Goal: Information Seeking & Learning: Learn about a topic

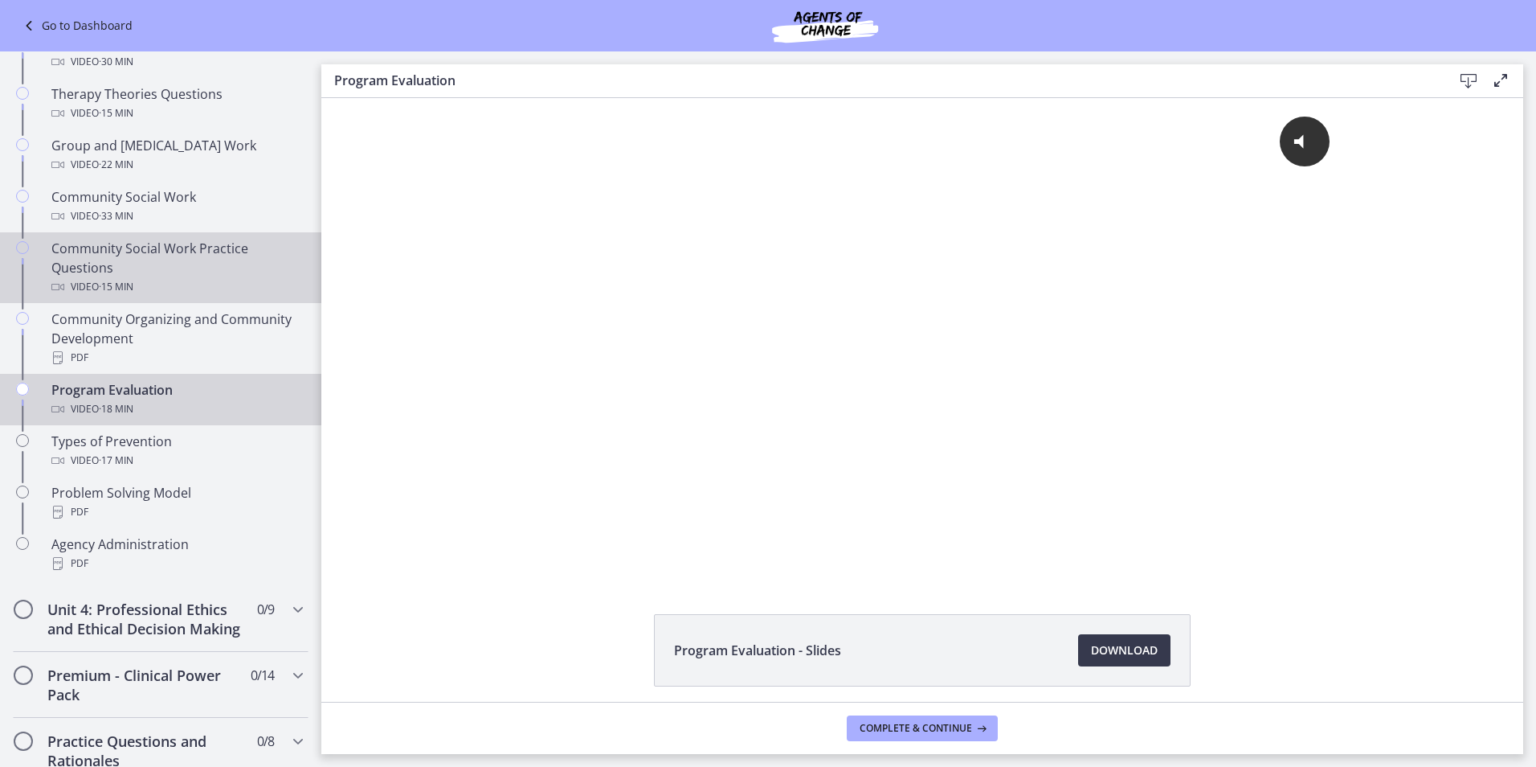
scroll to position [723, 0]
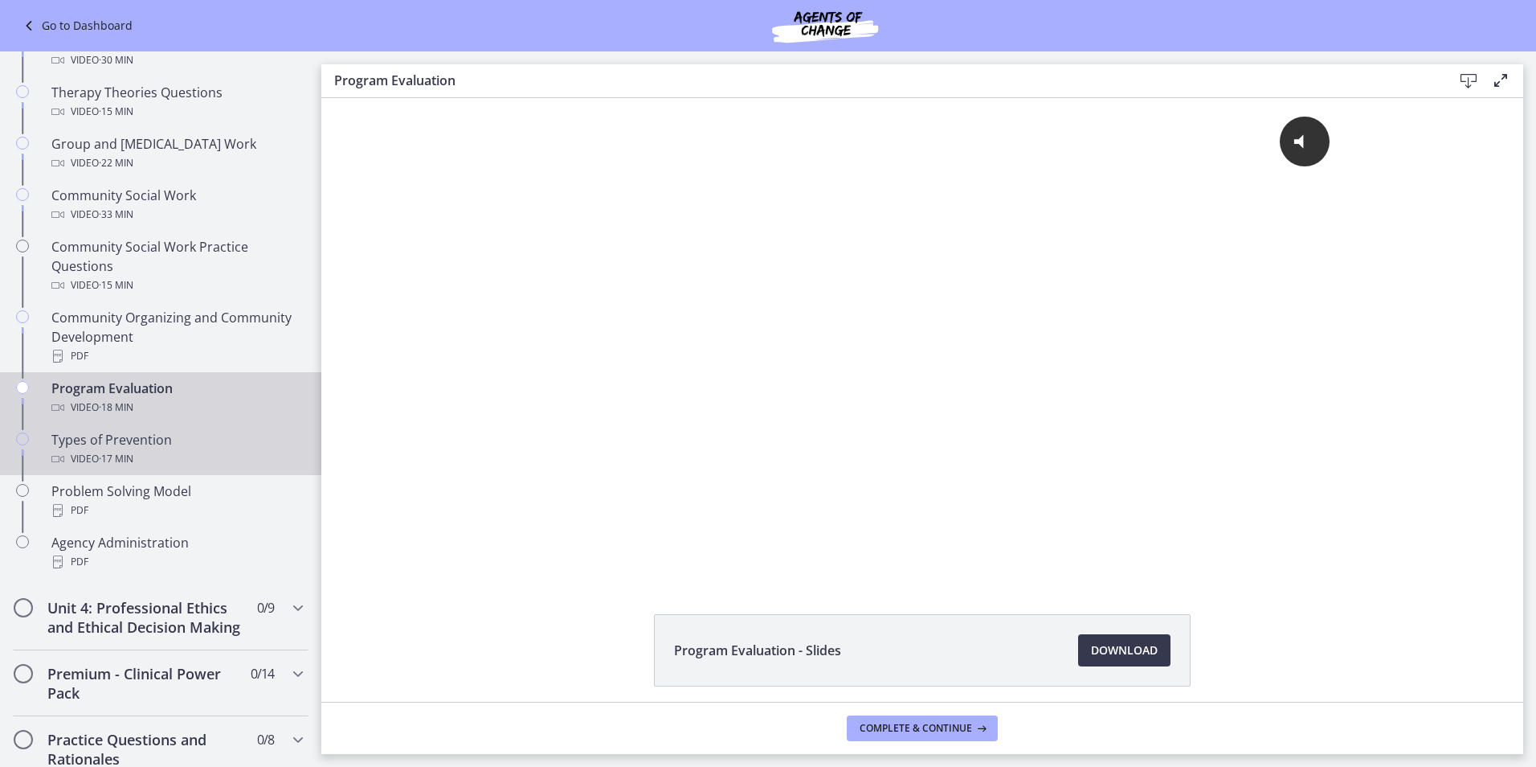
click at [161, 440] on div "Types of Prevention Video · 17 min" at bounding box center [176, 449] width 251 height 39
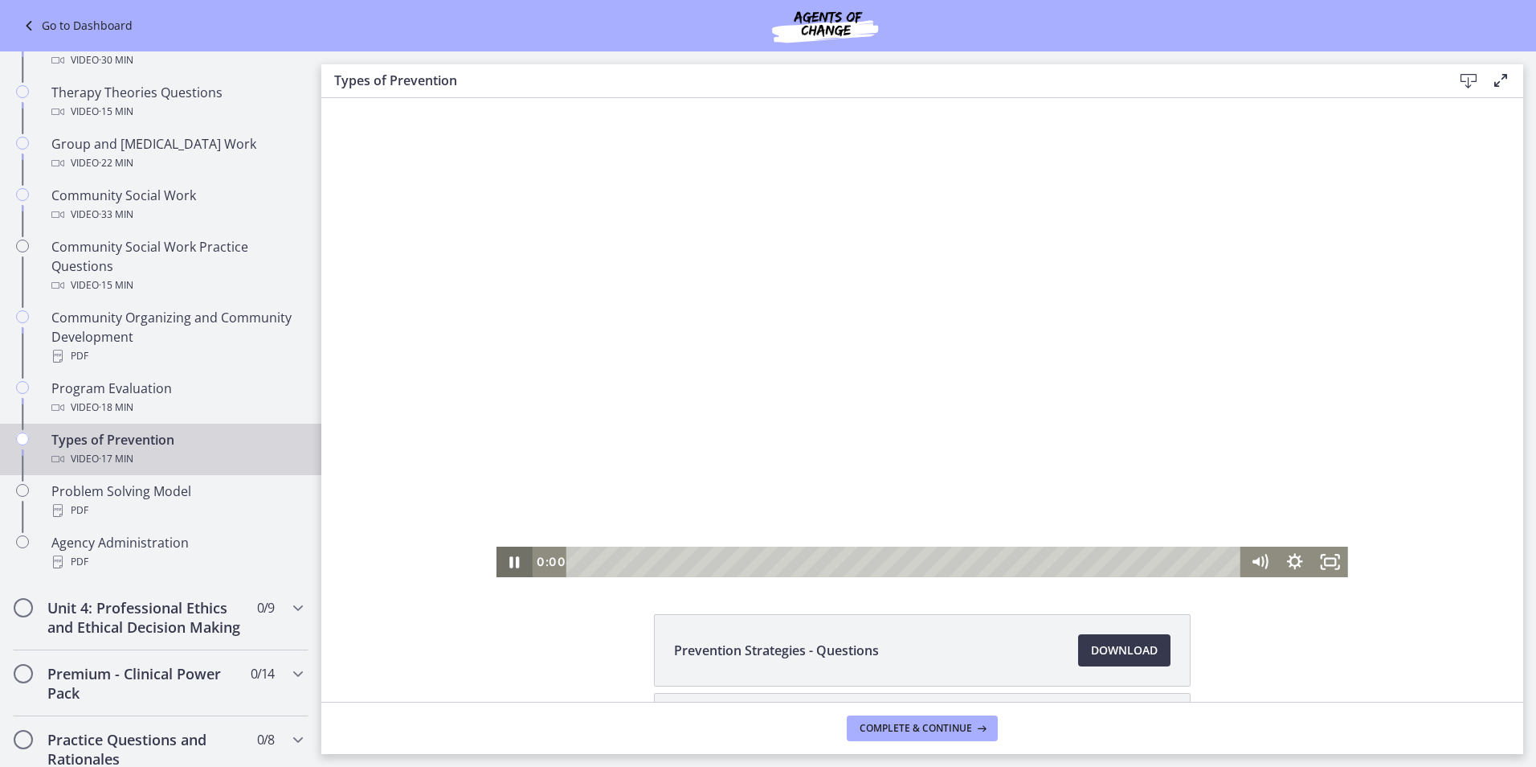
click at [512, 555] on icon "Pause" at bounding box center [514, 561] width 35 height 31
click at [1115, 649] on span "Download Opens in a new window" at bounding box center [1124, 649] width 67 height 19
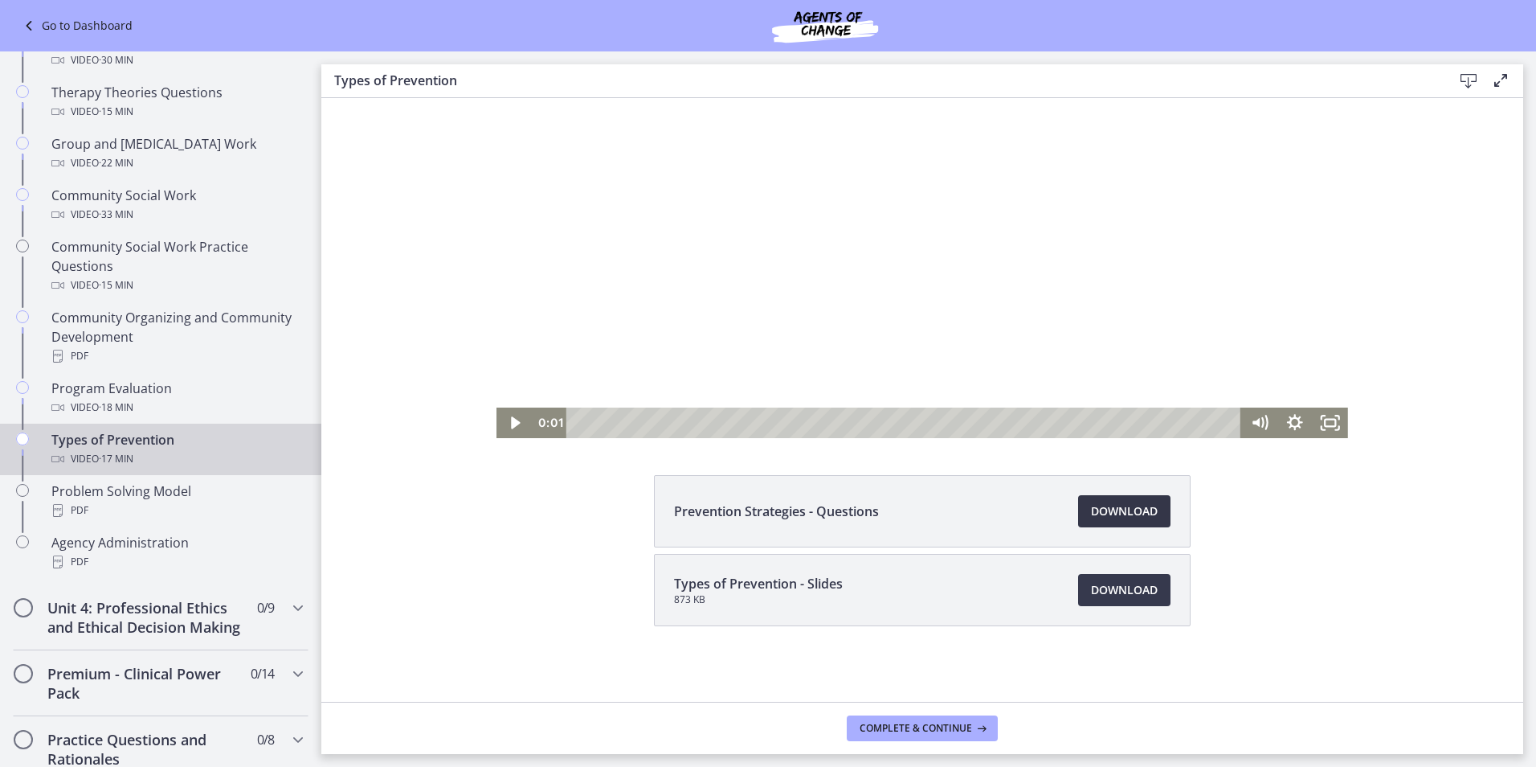
scroll to position [141, 0]
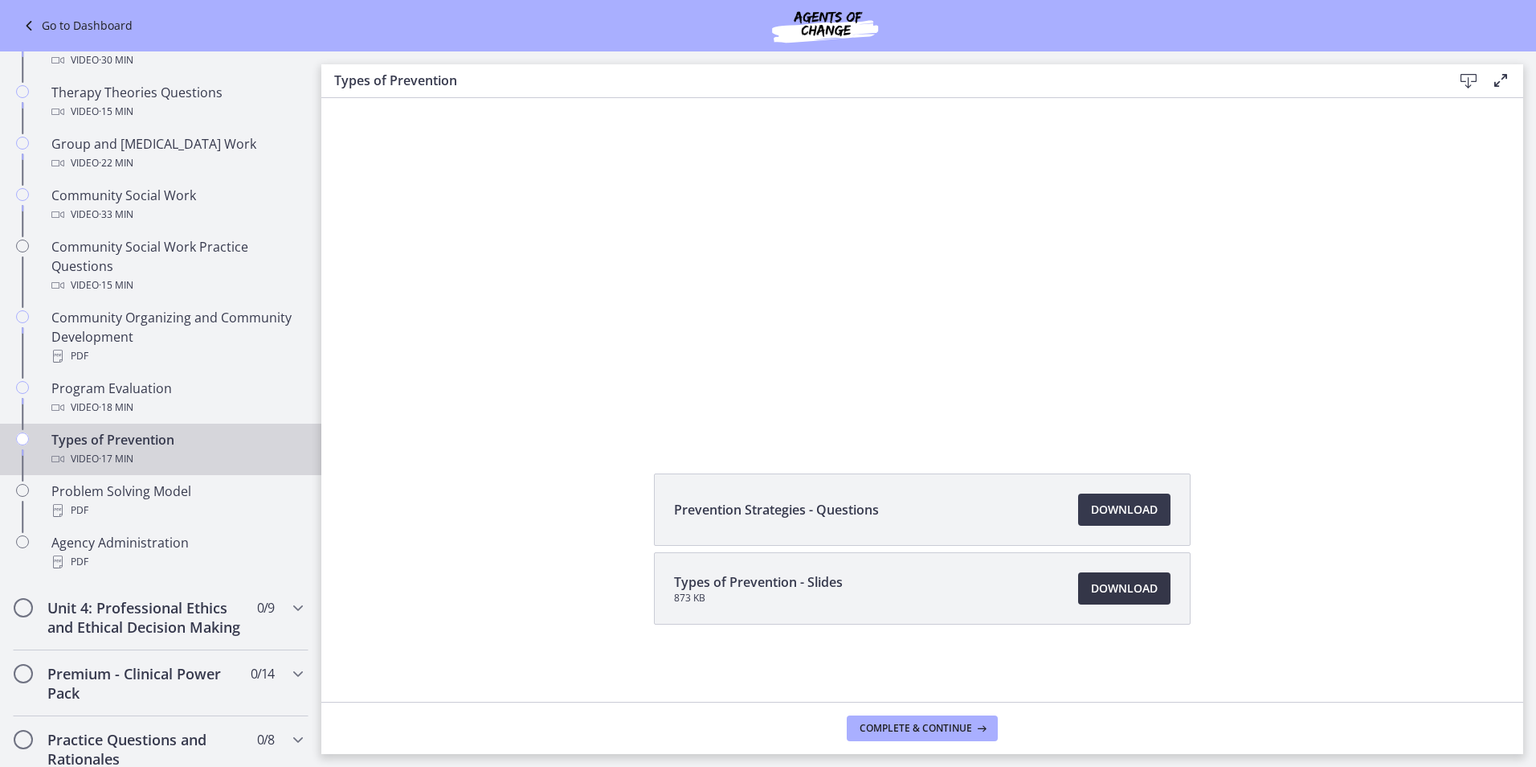
click at [1107, 584] on span "Download Opens in a new window" at bounding box center [1124, 588] width 67 height 19
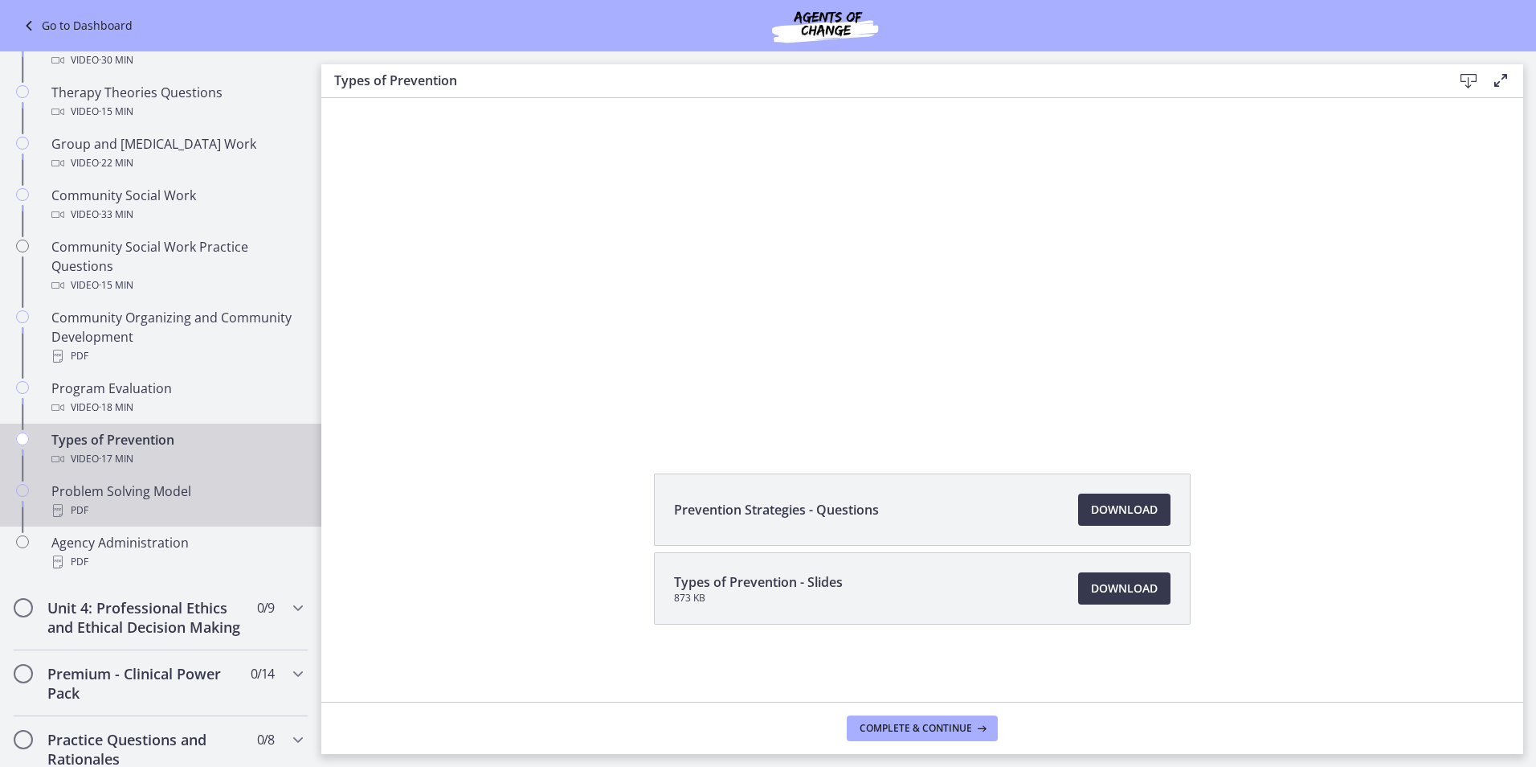
click at [103, 503] on div "PDF" at bounding box center [176, 510] width 251 height 19
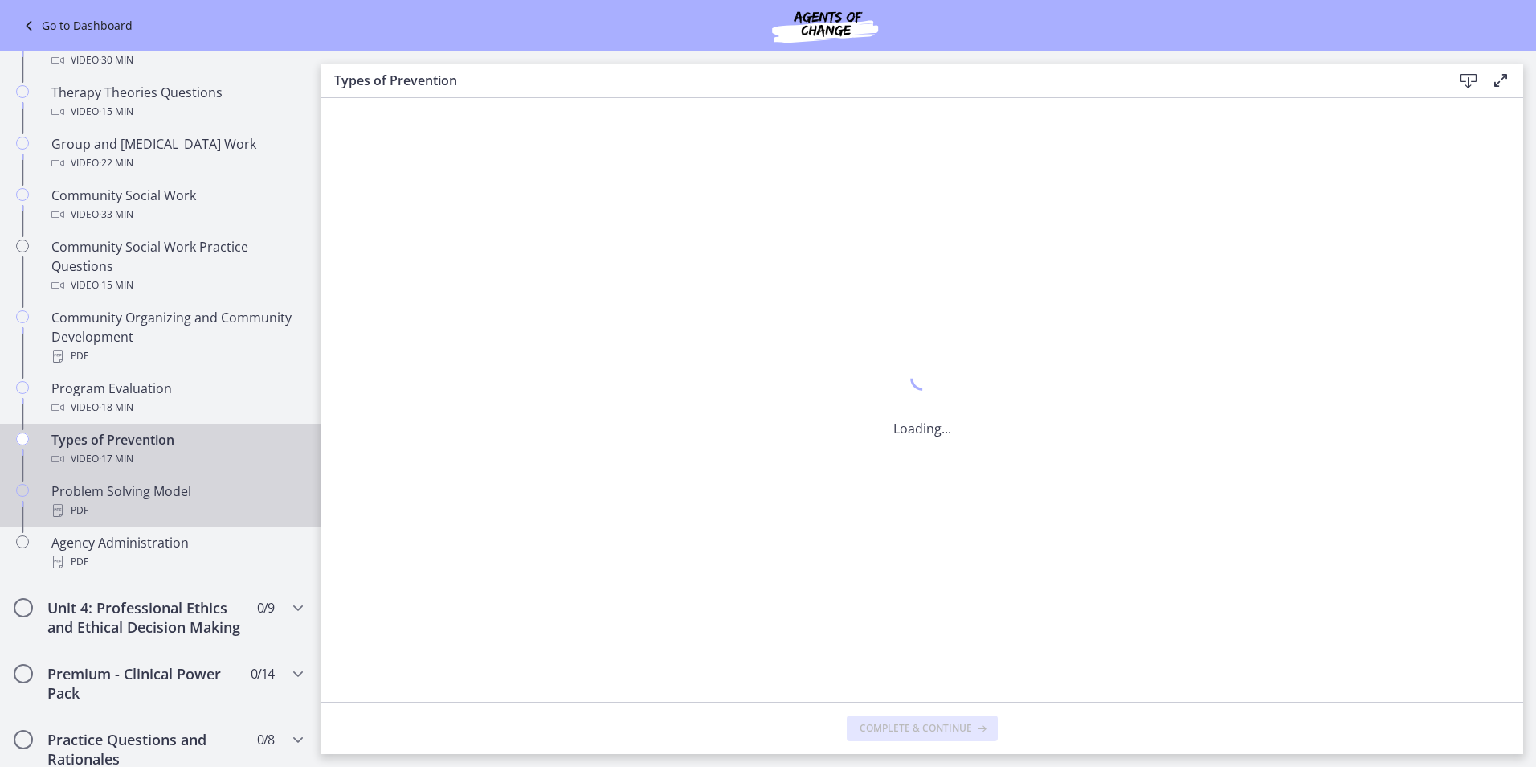
scroll to position [0, 0]
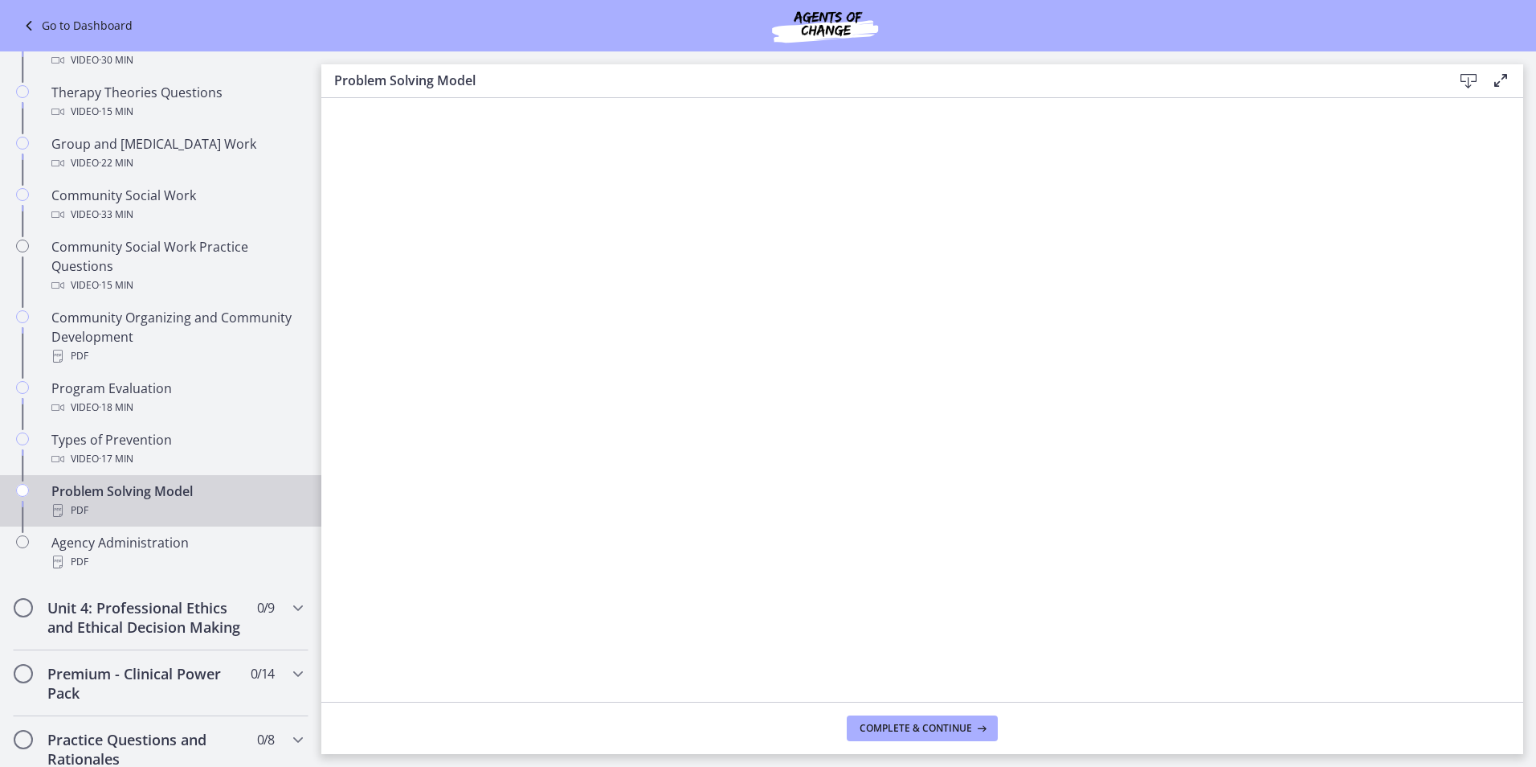
click at [1473, 84] on icon at bounding box center [1468, 81] width 19 height 19
click at [143, 553] on div "PDF" at bounding box center [176, 561] width 251 height 19
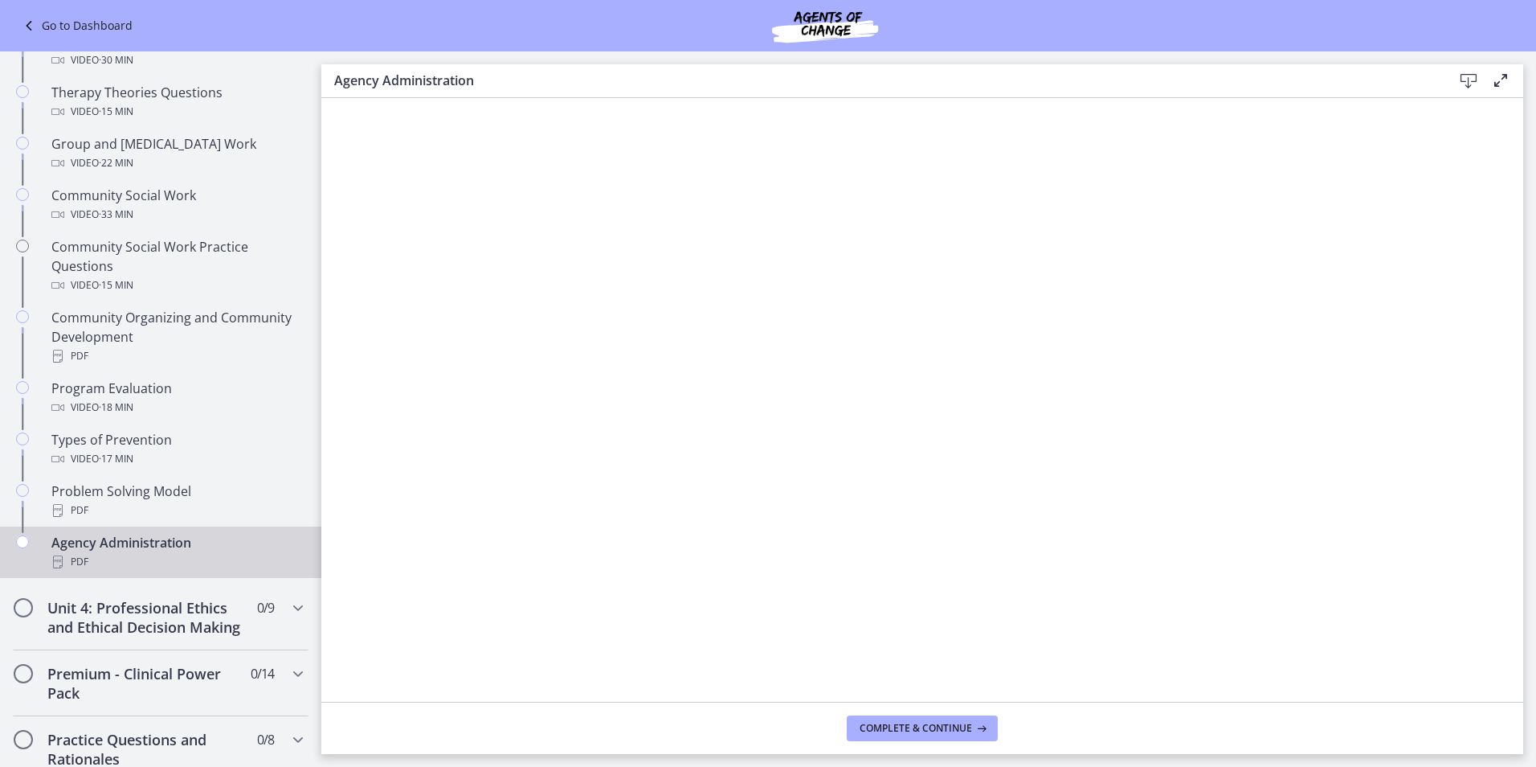
click at [1464, 80] on icon at bounding box center [1468, 81] width 19 height 19
click at [290, 602] on icon "Chapters" at bounding box center [297, 607] width 19 height 19
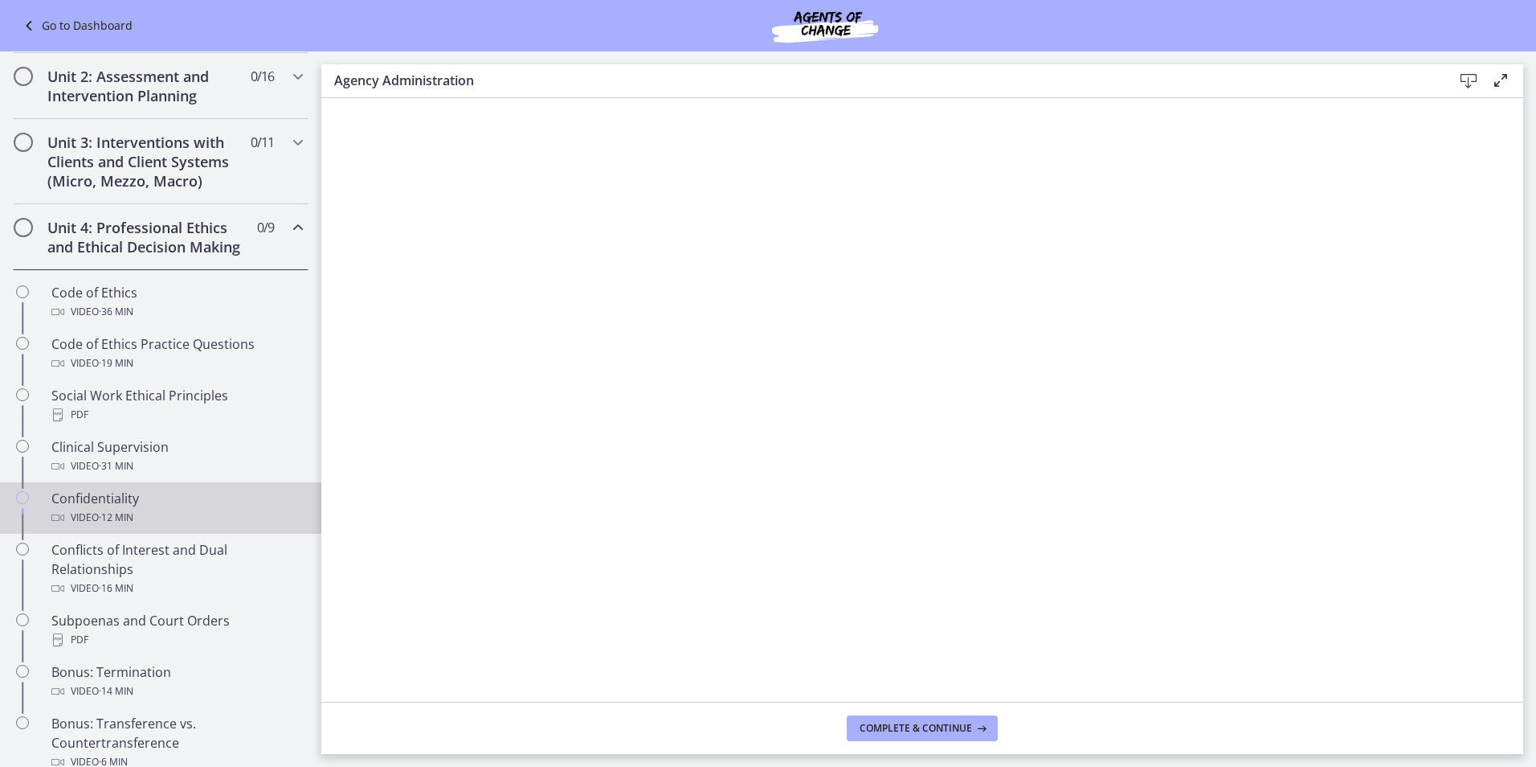
scroll to position [482, 0]
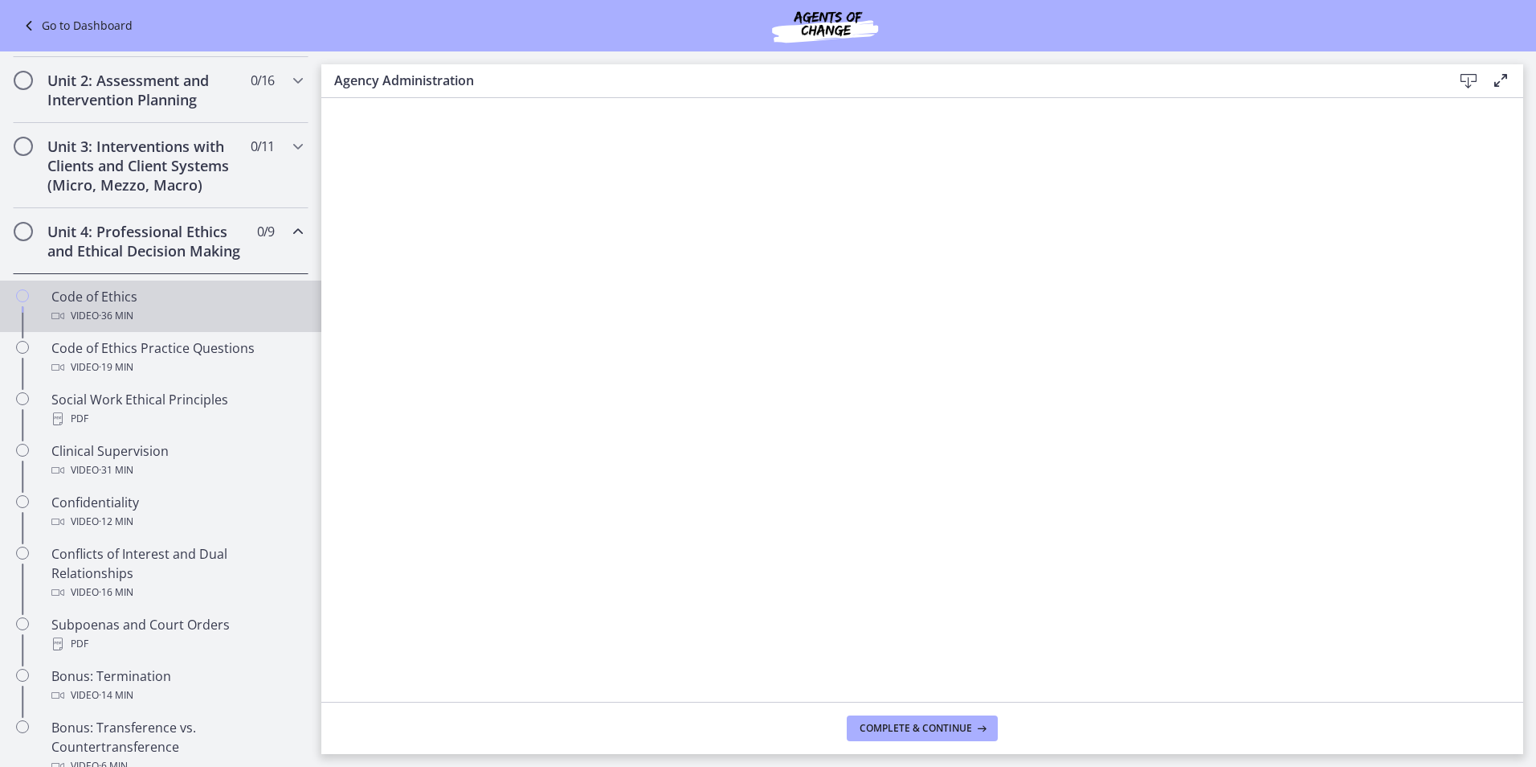
click at [197, 313] on div "Code of Ethics Video · 36 min" at bounding box center [176, 306] width 251 height 39
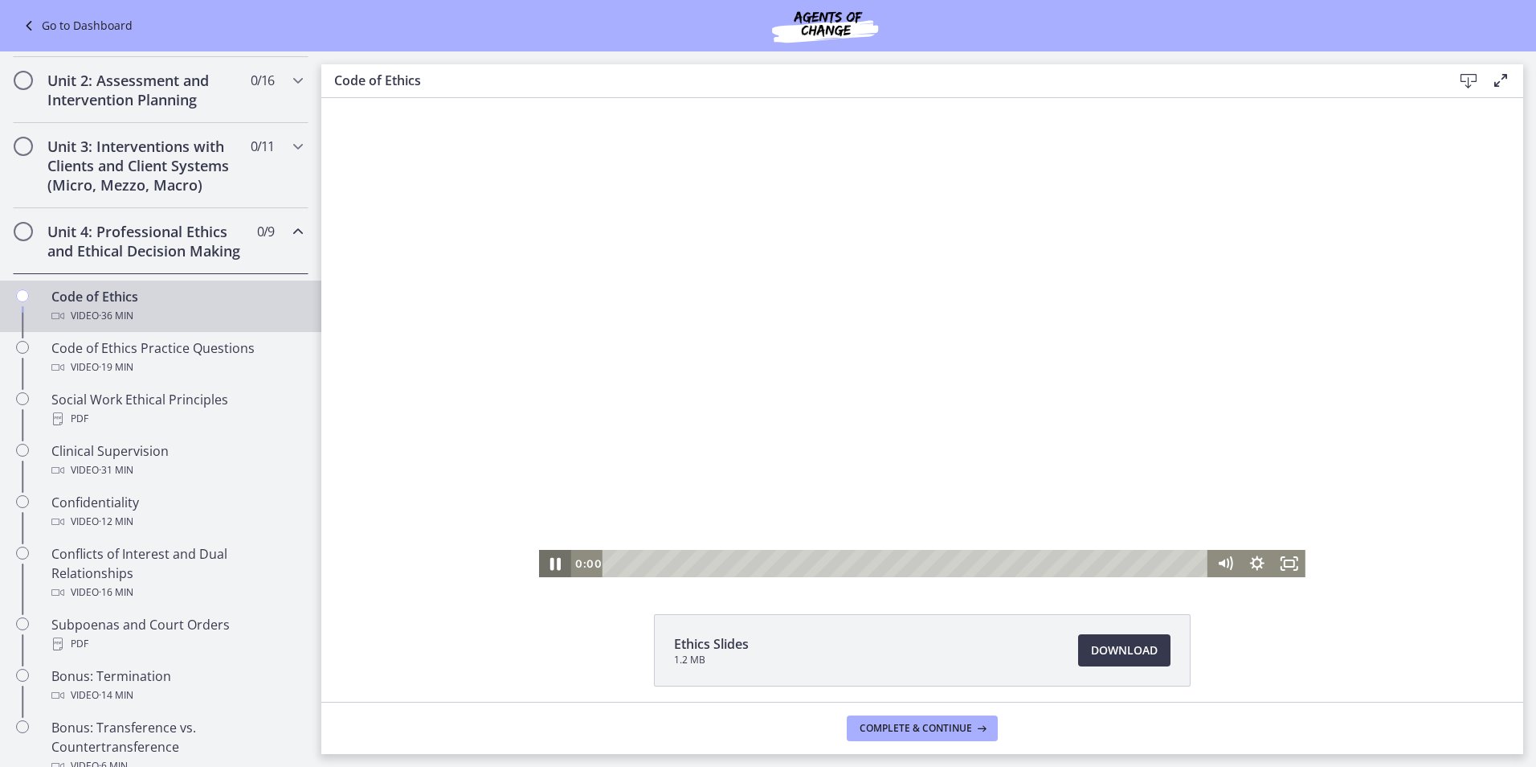
click at [542, 558] on icon "Pause" at bounding box center [555, 563] width 39 height 33
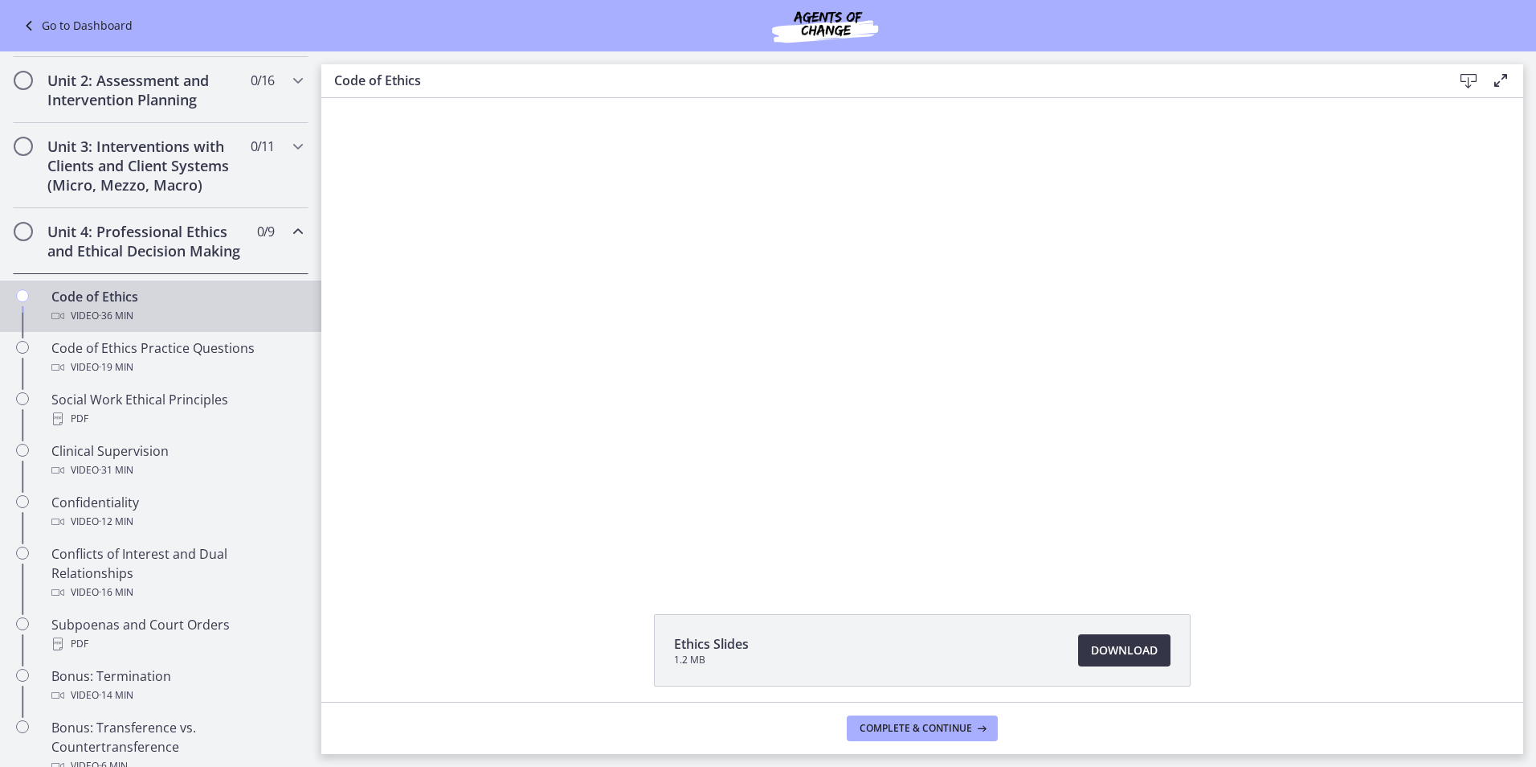
click at [1142, 656] on span "Download Opens in a new window" at bounding box center [1124, 649] width 67 height 19
click at [112, 377] on span "· 19 min" at bounding box center [116, 367] width 35 height 19
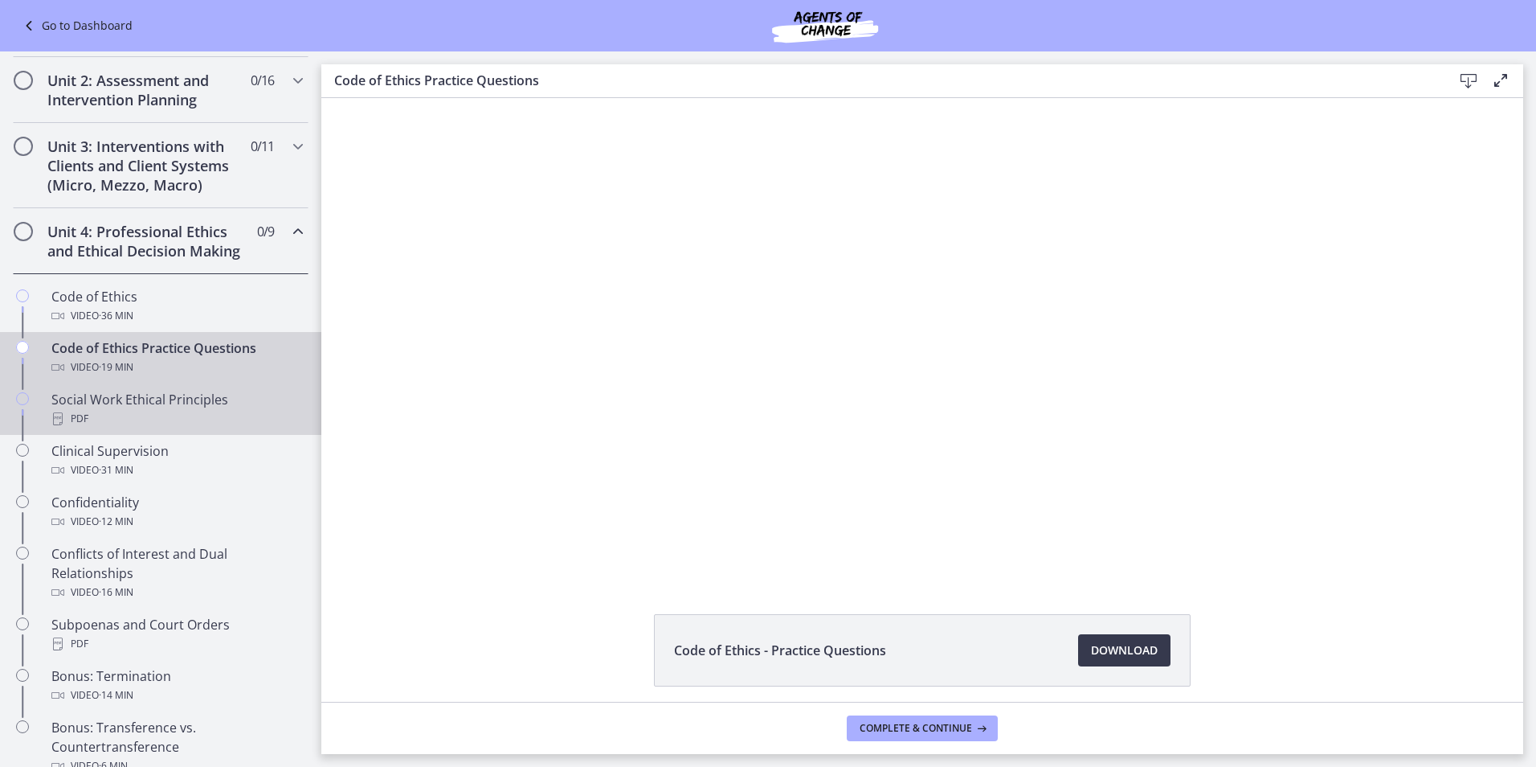
click at [145, 424] on div "Social Work Ethical Principles PDF" at bounding box center [176, 409] width 251 height 39
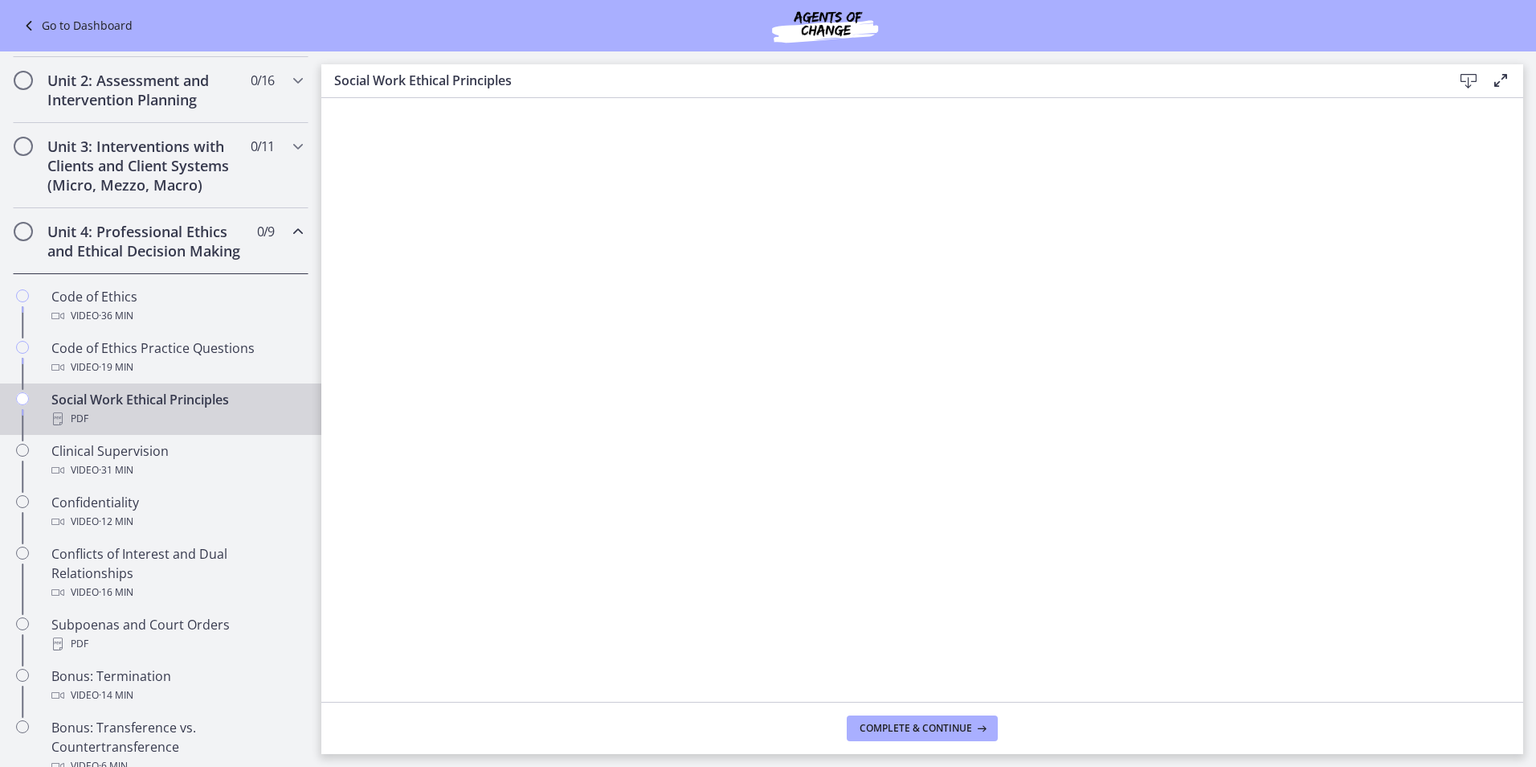
click at [1472, 75] on icon at bounding box center [1468, 81] width 19 height 19
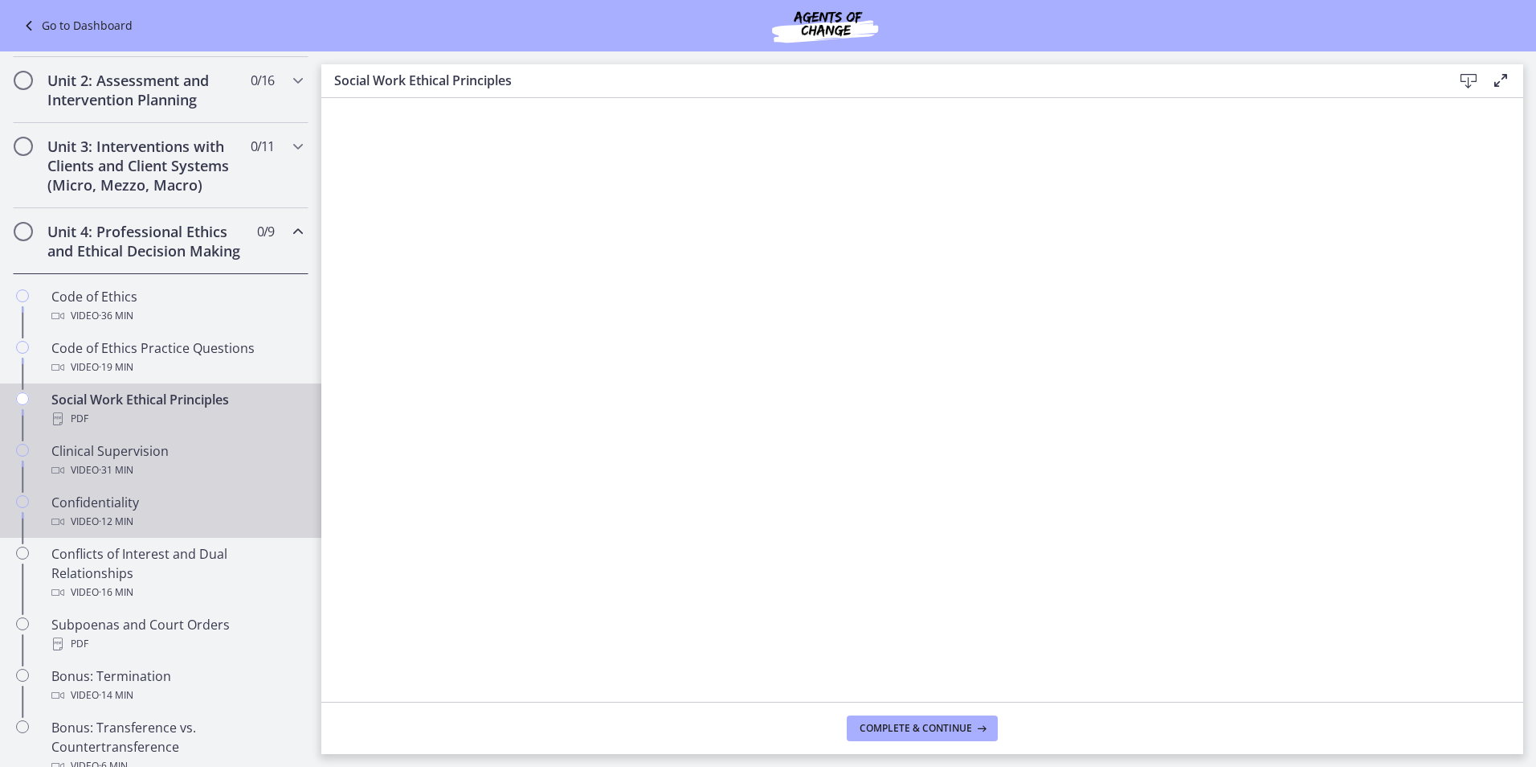
click at [150, 507] on ul "Code of Ethics Video · 36 min Code of Ethics Practice Questions Video · 19 min …" at bounding box center [160, 531] width 321 height 514
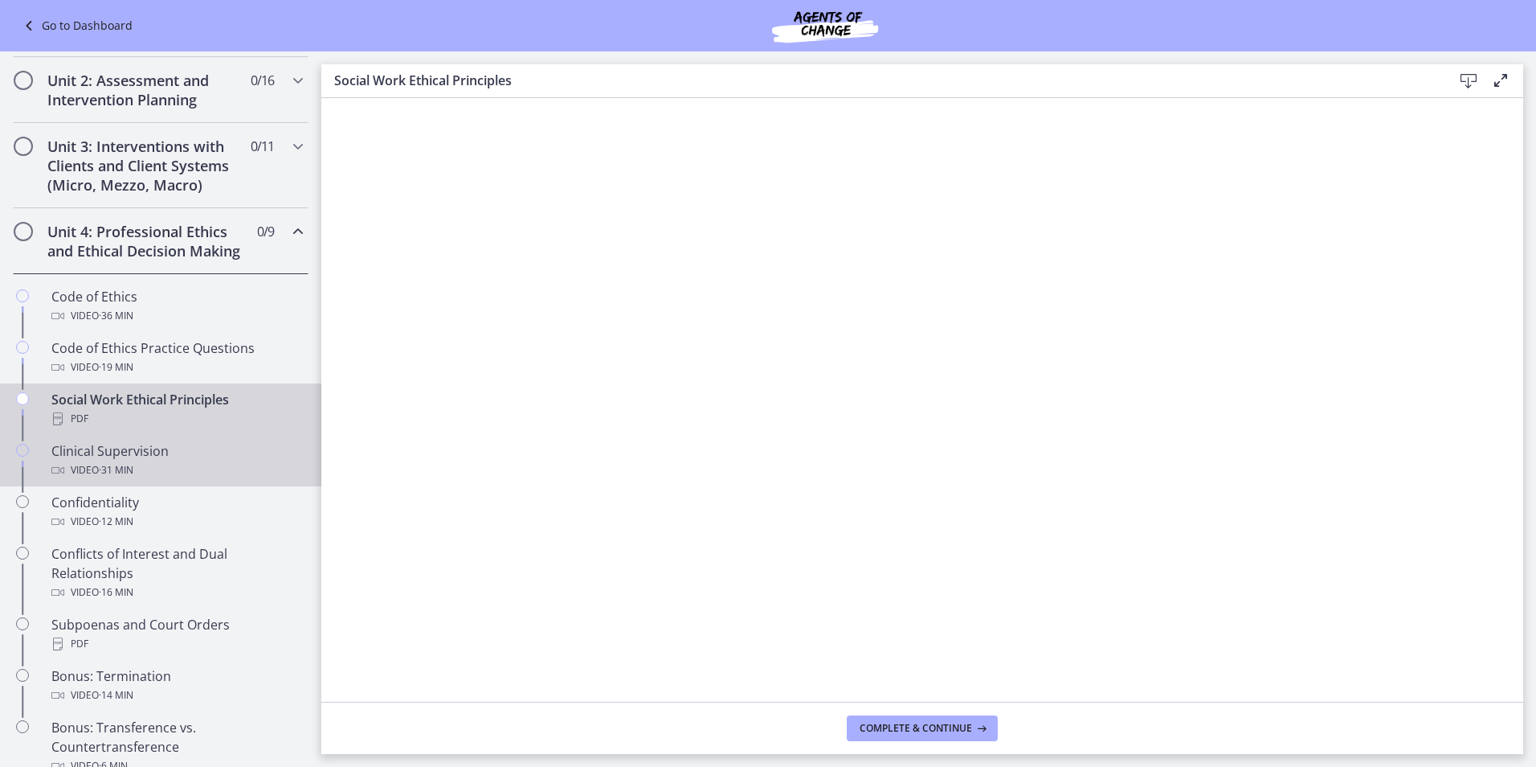
click at [177, 480] on div "Video · 31 min" at bounding box center [176, 469] width 251 height 19
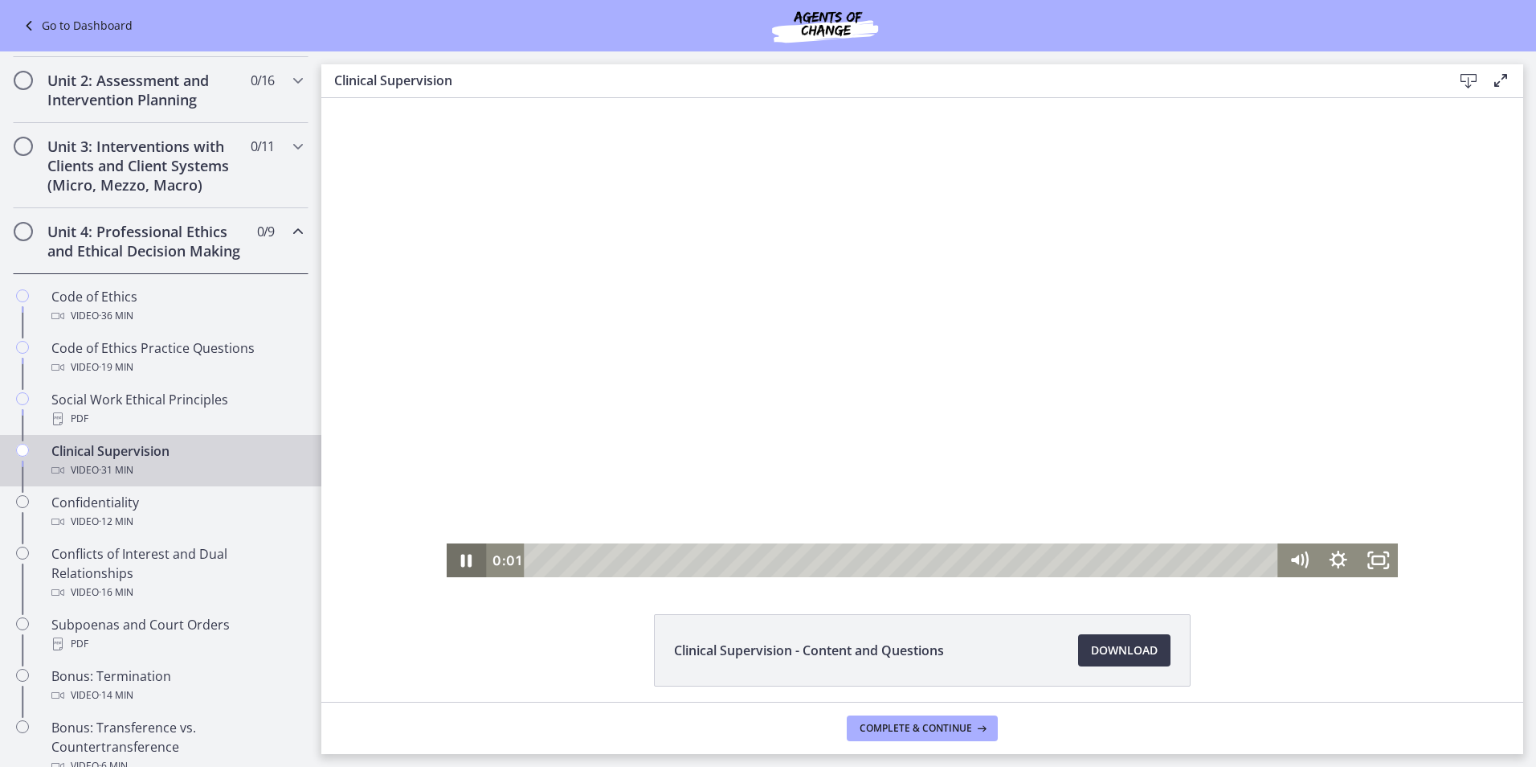
click at [464, 563] on icon "Pause" at bounding box center [466, 560] width 11 height 13
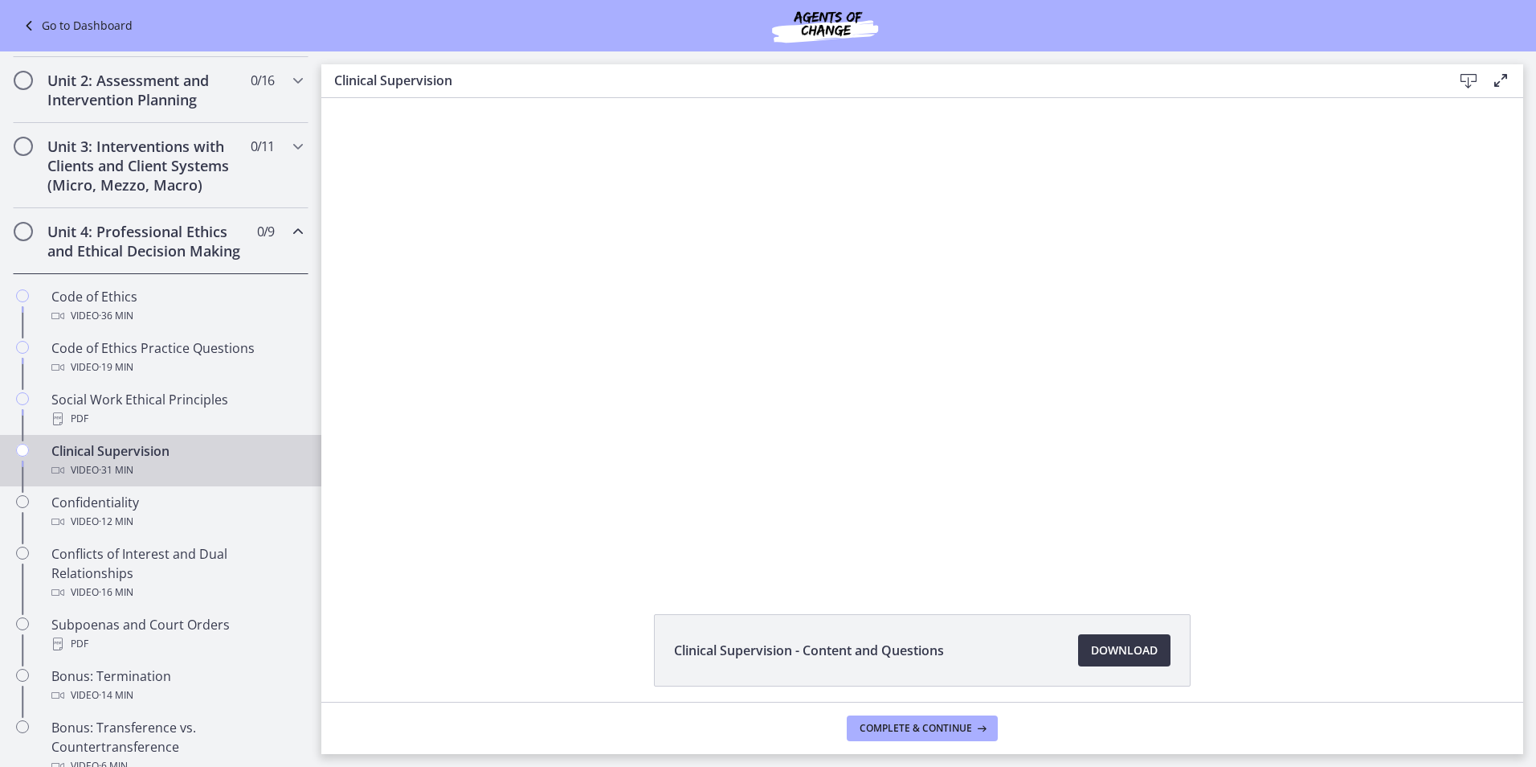
click at [1139, 651] on span "Download Opens in a new window" at bounding box center [1124, 649] width 67 height 19
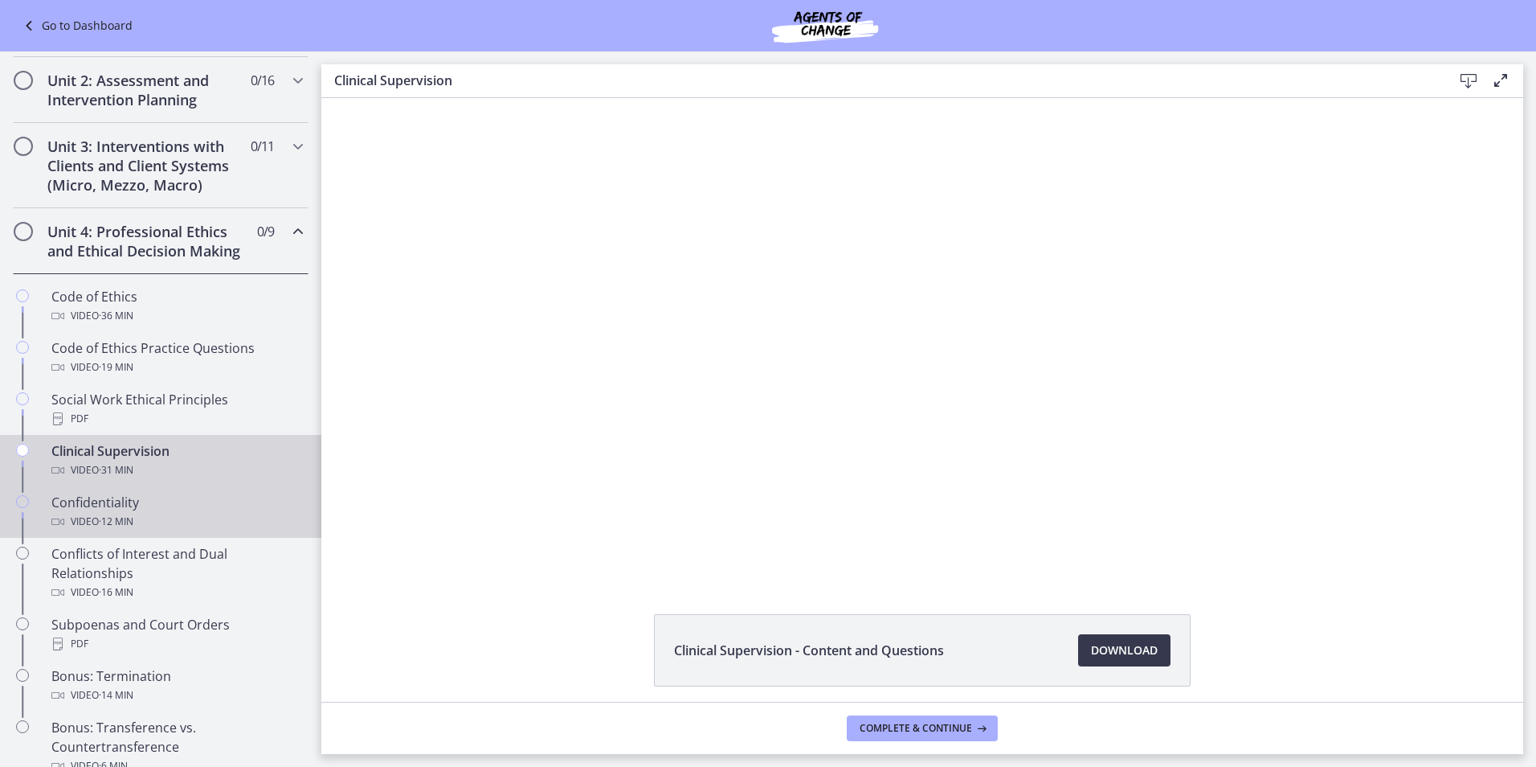
click at [133, 531] on span "· 12 min" at bounding box center [116, 521] width 35 height 19
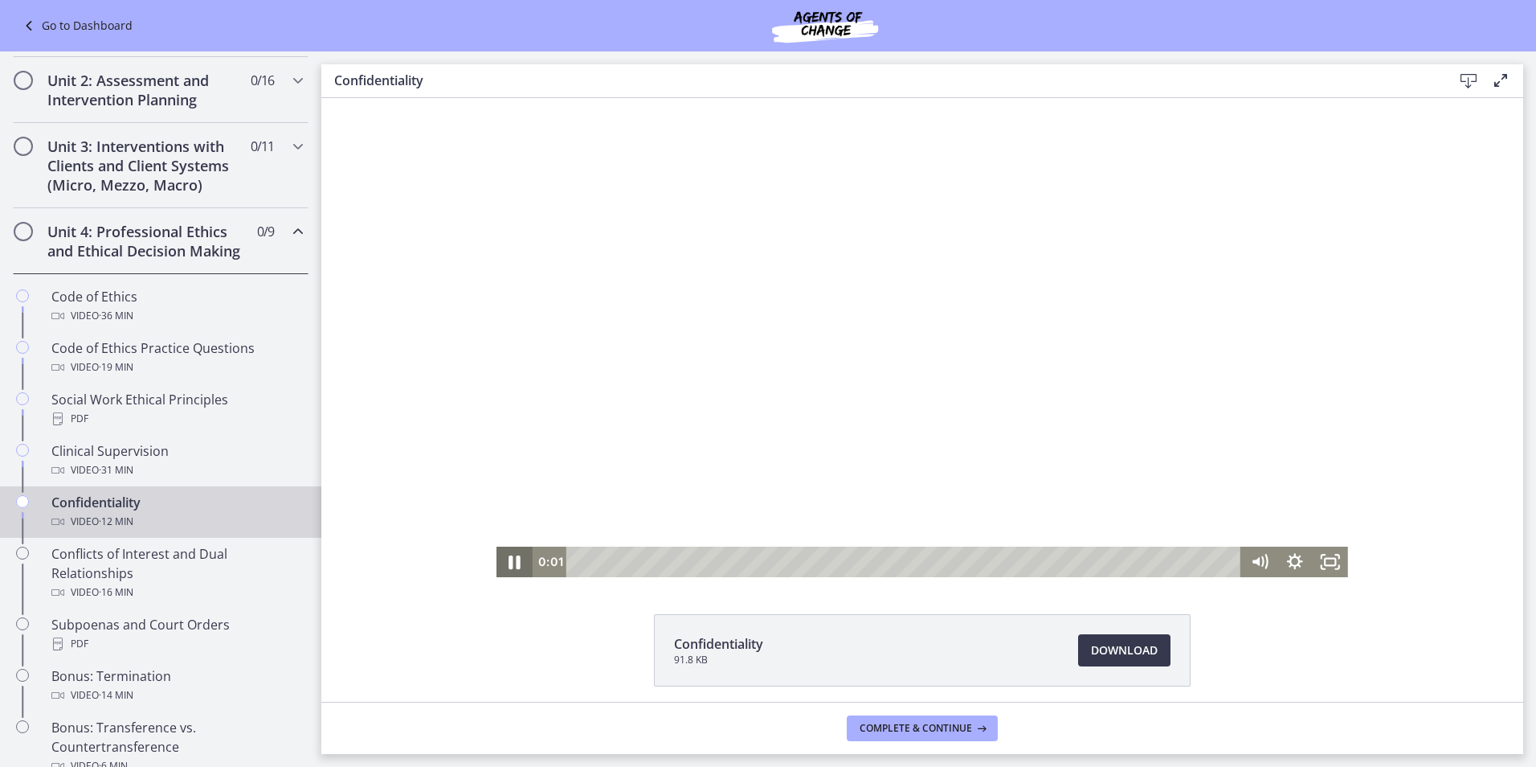
click at [508, 566] on icon "Pause" at bounding box center [514, 561] width 43 height 37
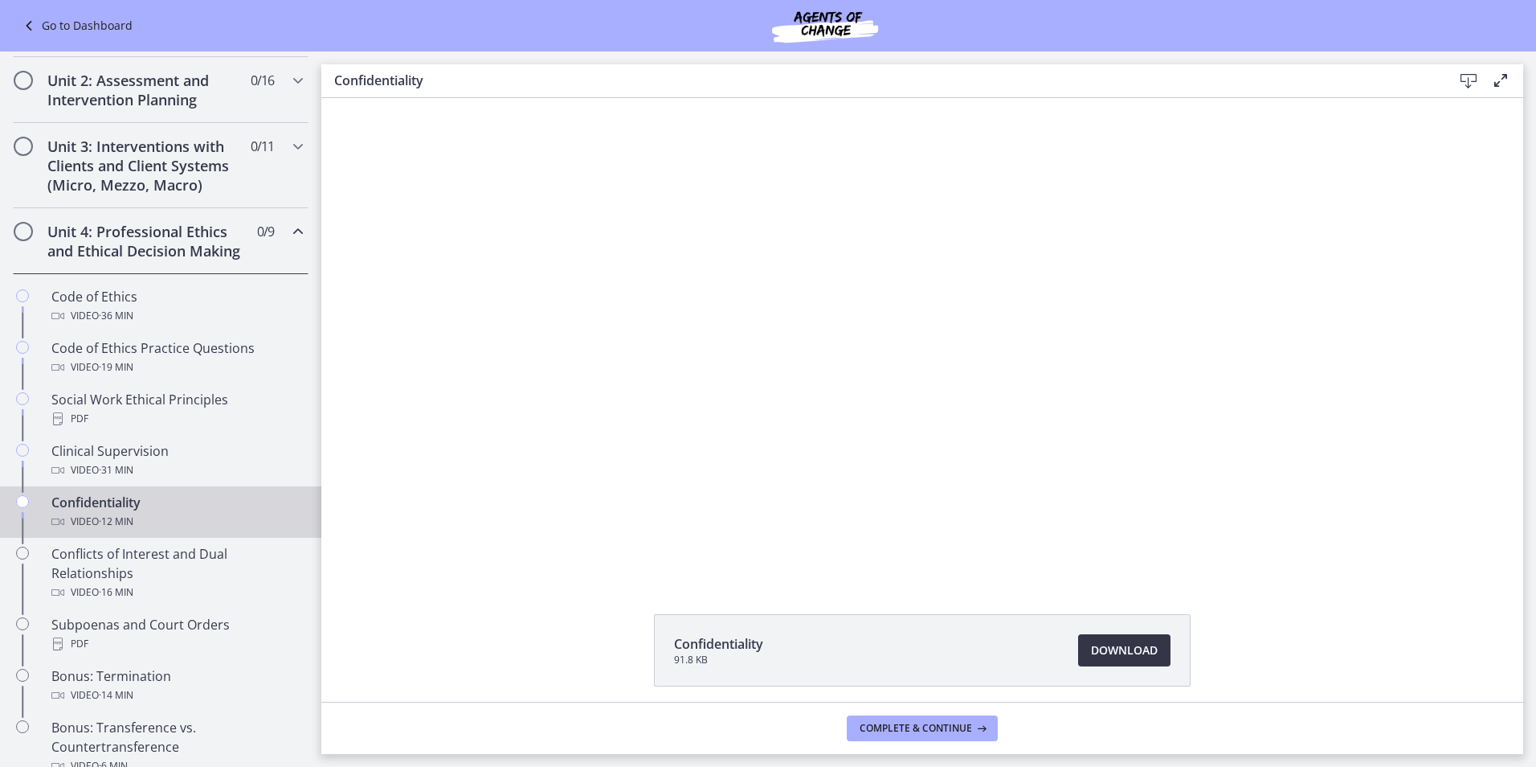
click at [1091, 648] on span "Download Opens in a new window" at bounding box center [1124, 649] width 67 height 19
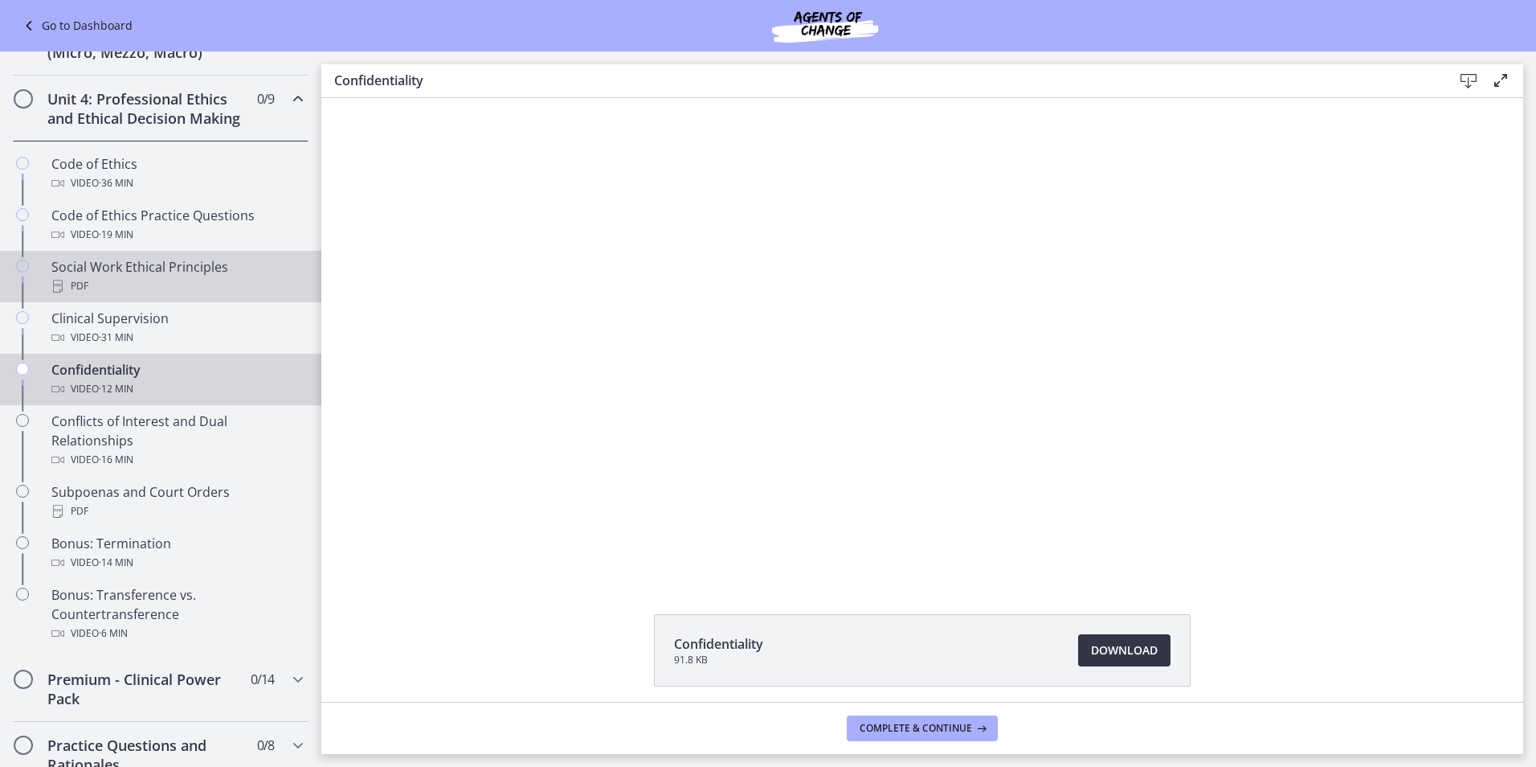
scroll to position [643, 0]
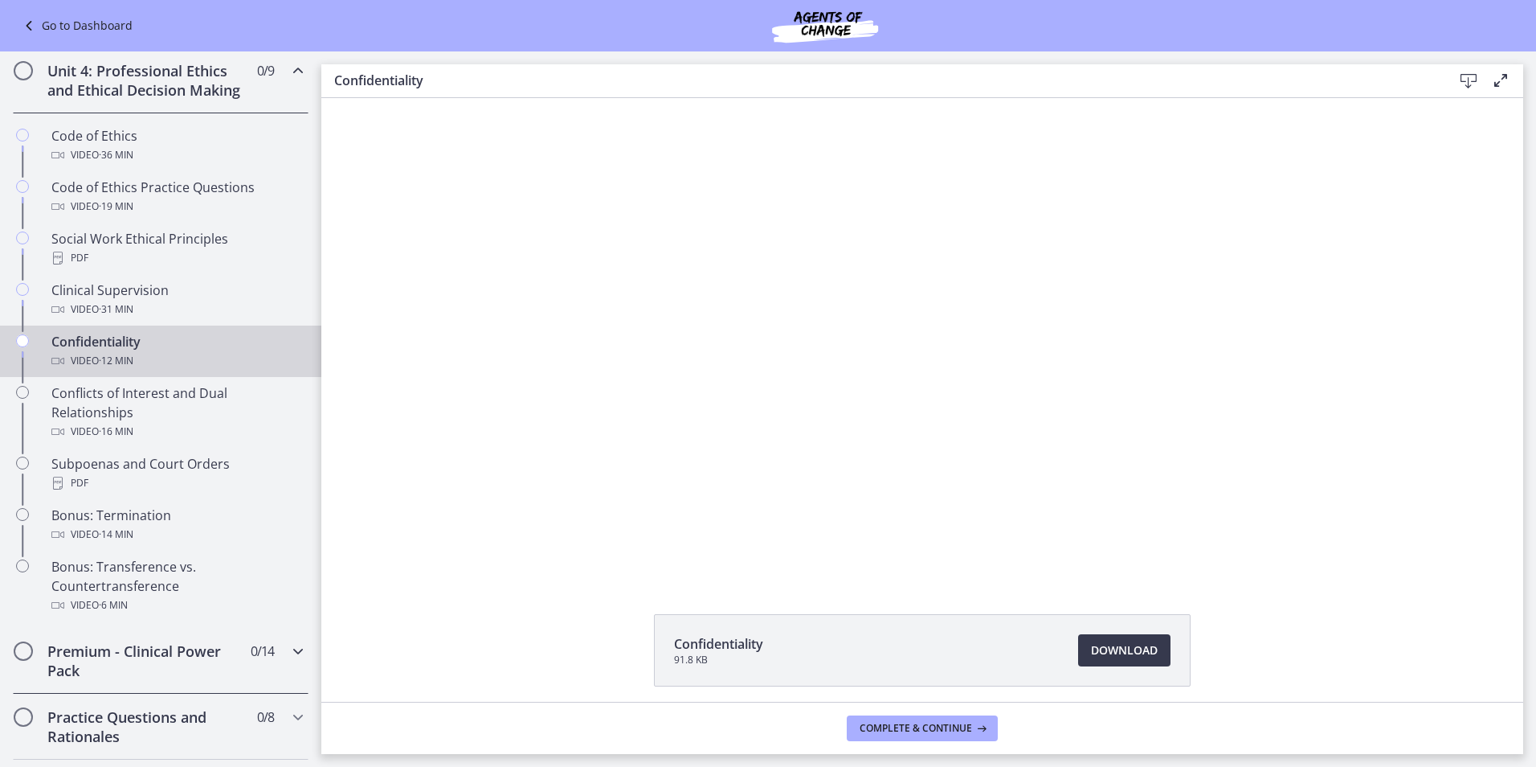
click at [288, 660] on icon "Chapters" at bounding box center [297, 650] width 19 height 19
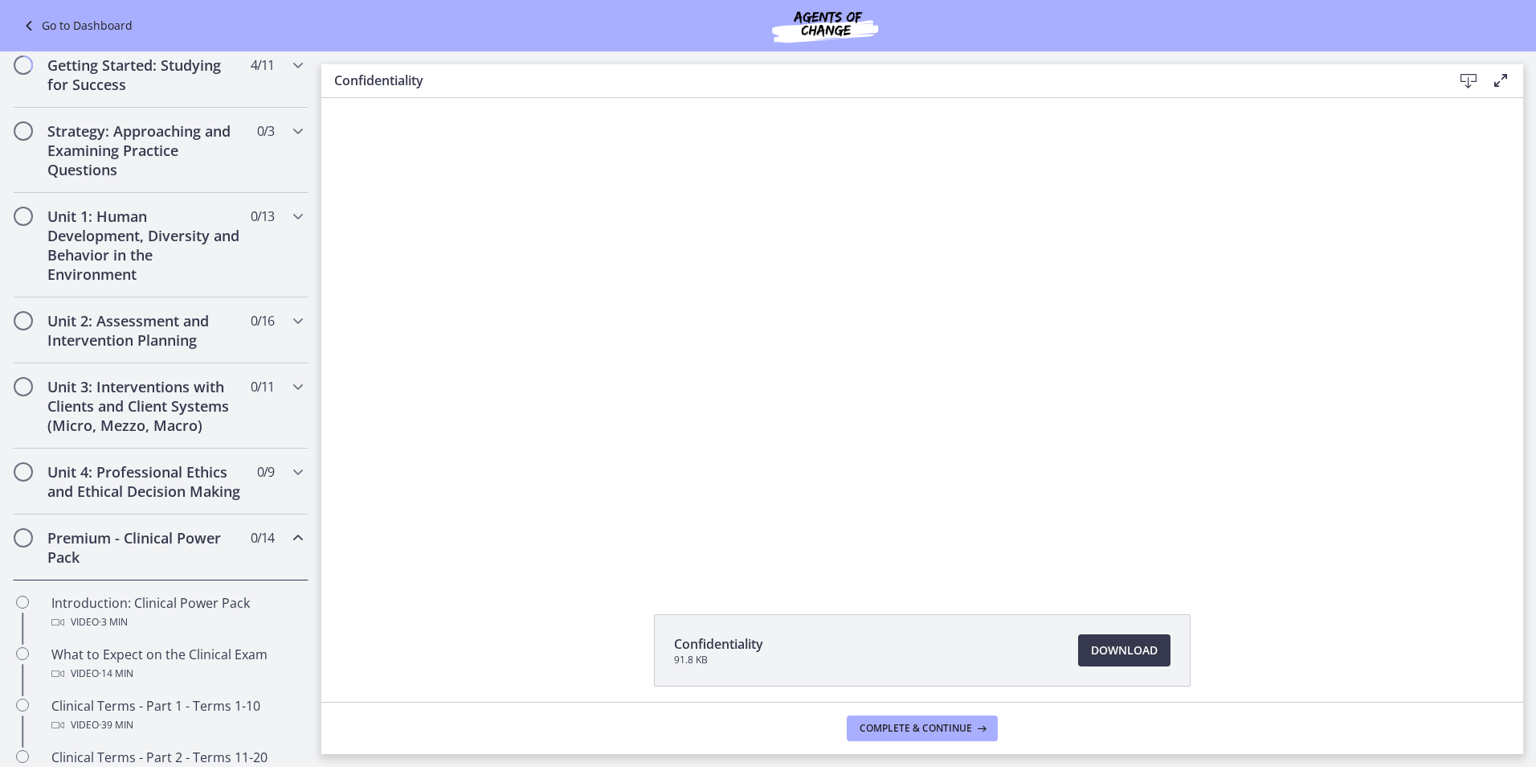
scroll to position [241, 0]
click at [288, 463] on icon "Chapters" at bounding box center [297, 472] width 19 height 19
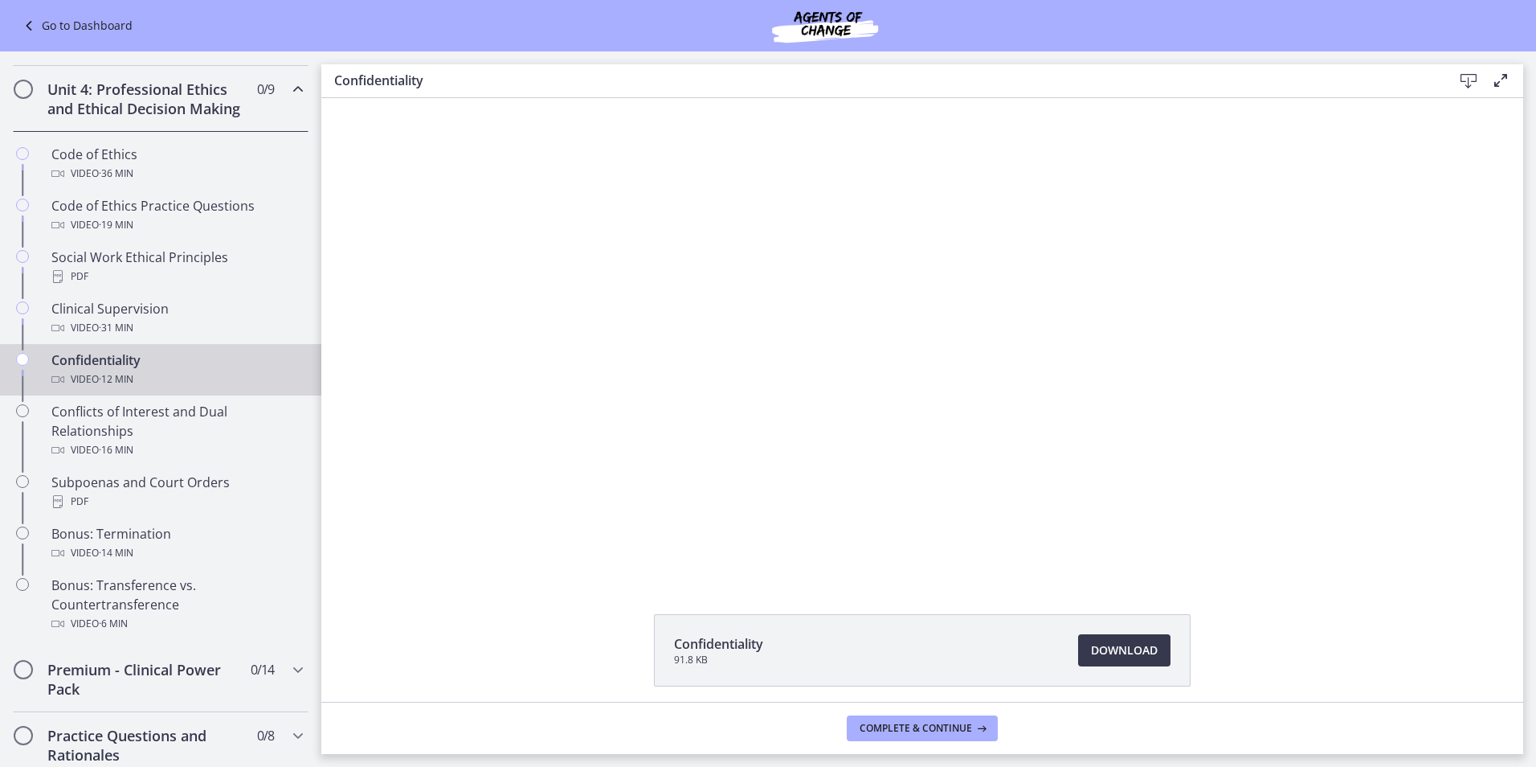
scroll to position [643, 0]
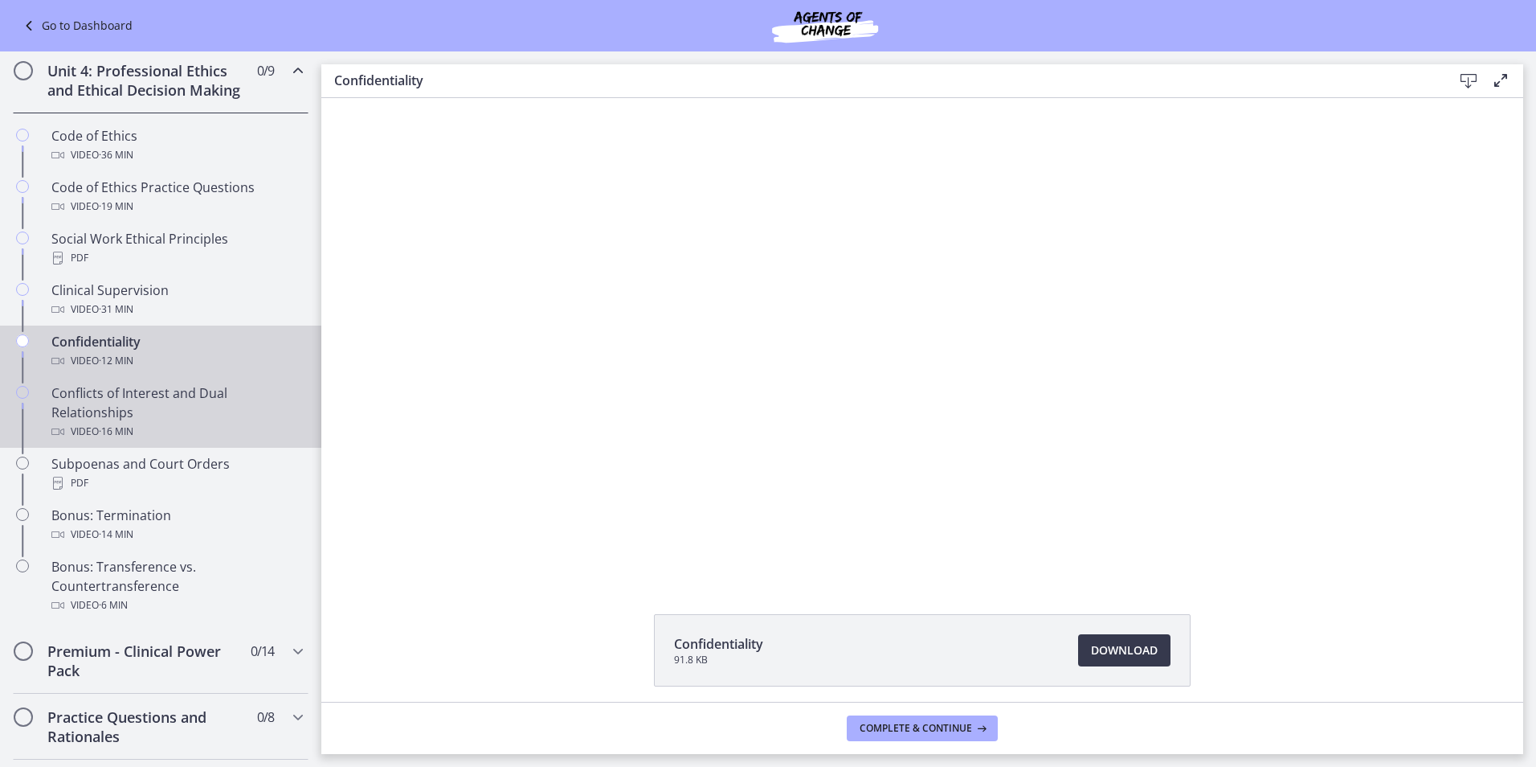
click at [194, 441] on div "Video · 16 min" at bounding box center [176, 431] width 251 height 19
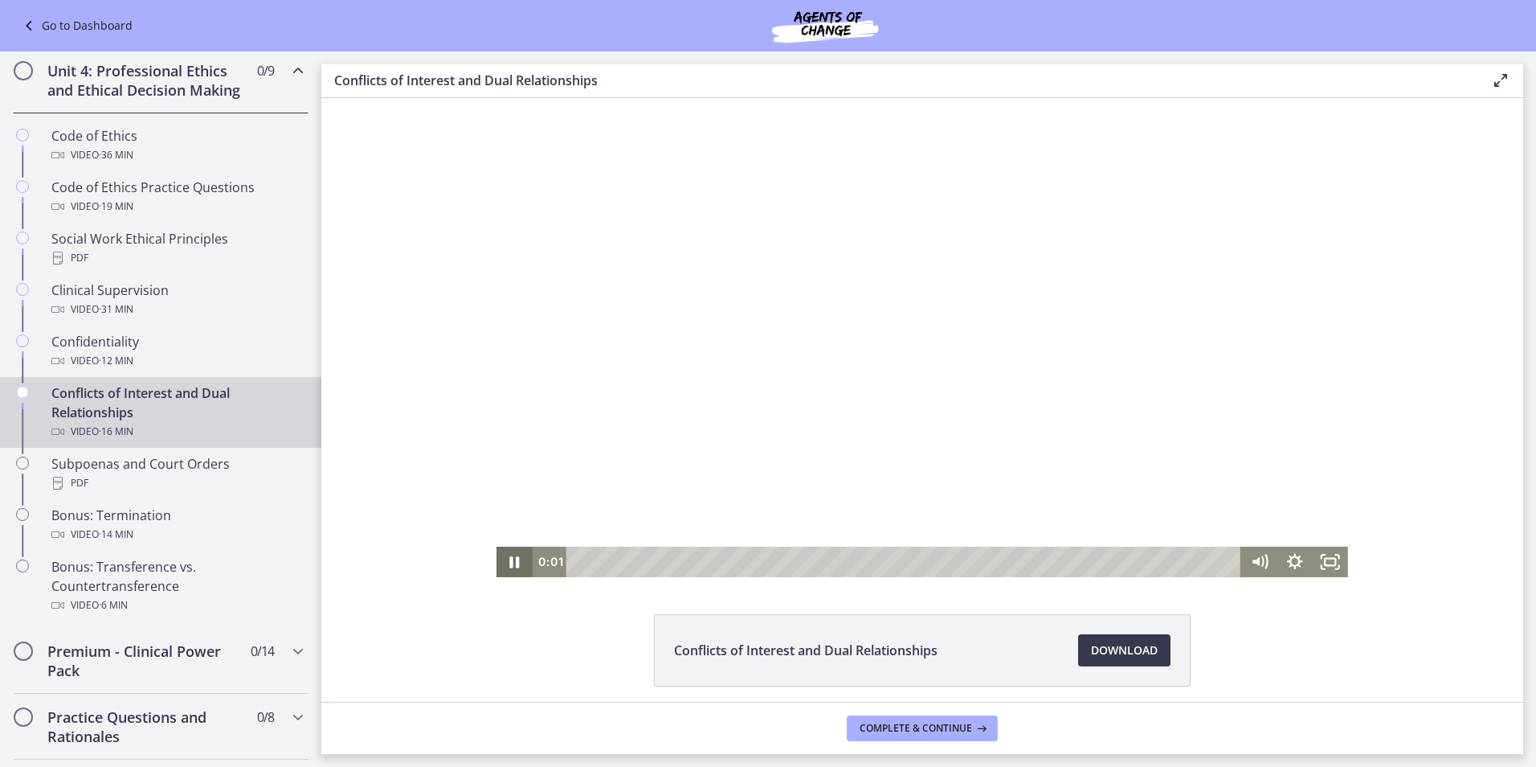
click at [500, 570] on icon "Pause" at bounding box center [514, 561] width 35 height 31
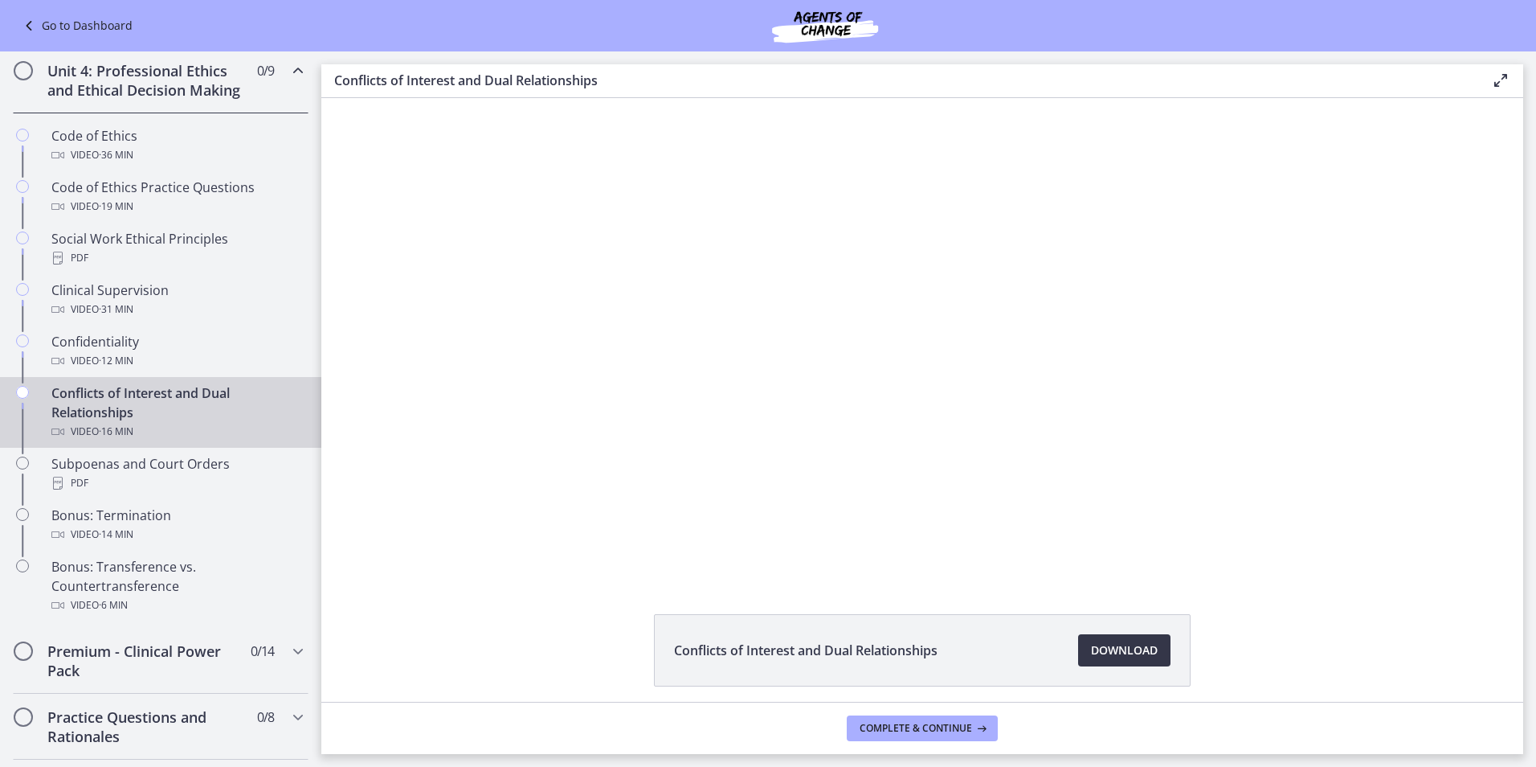
click at [1079, 648] on link "Download Opens in a new window" at bounding box center [1124, 650] width 92 height 32
click at [145, 493] on div "PDF" at bounding box center [176, 482] width 251 height 19
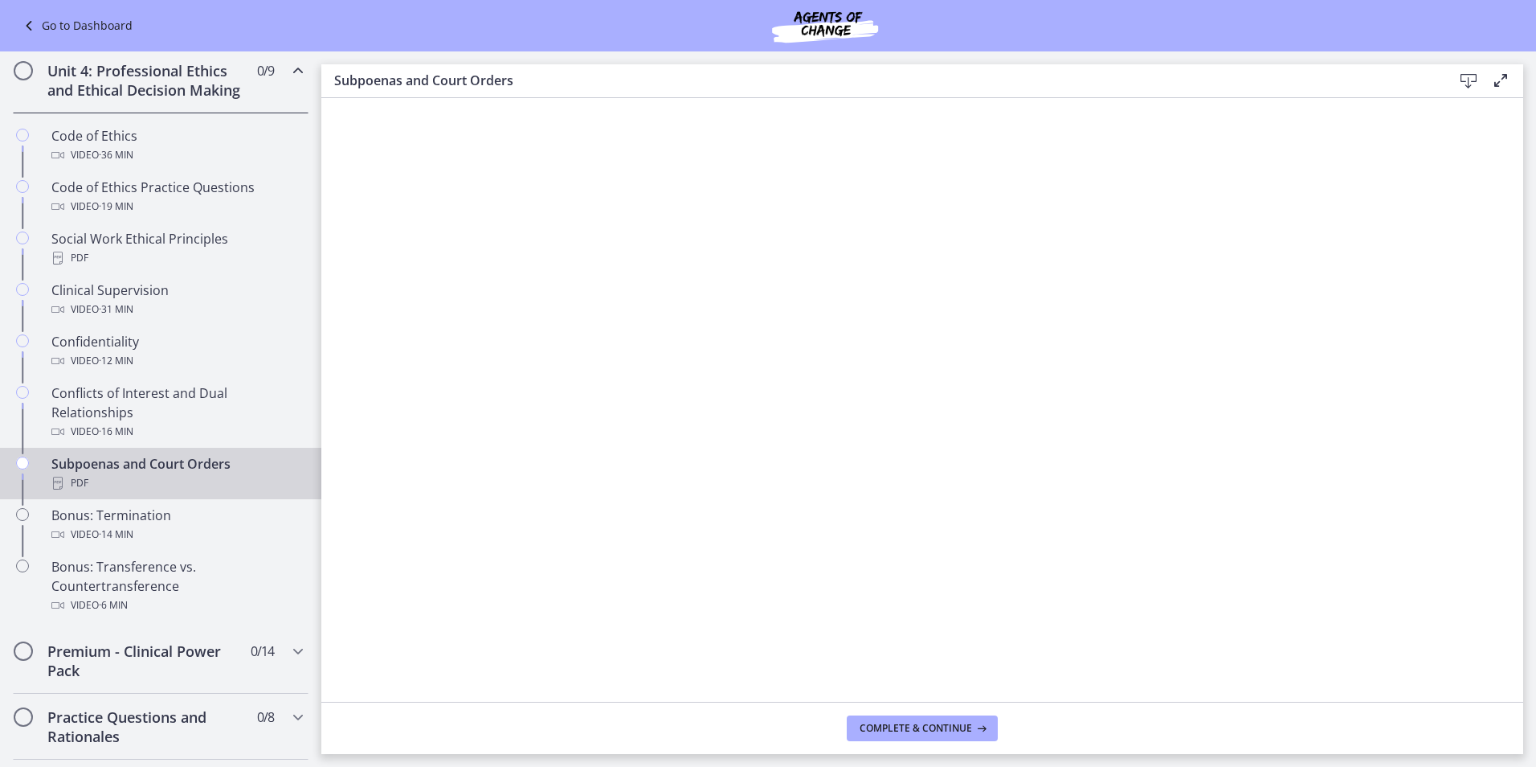
click at [1476, 80] on icon at bounding box center [1468, 81] width 19 height 19
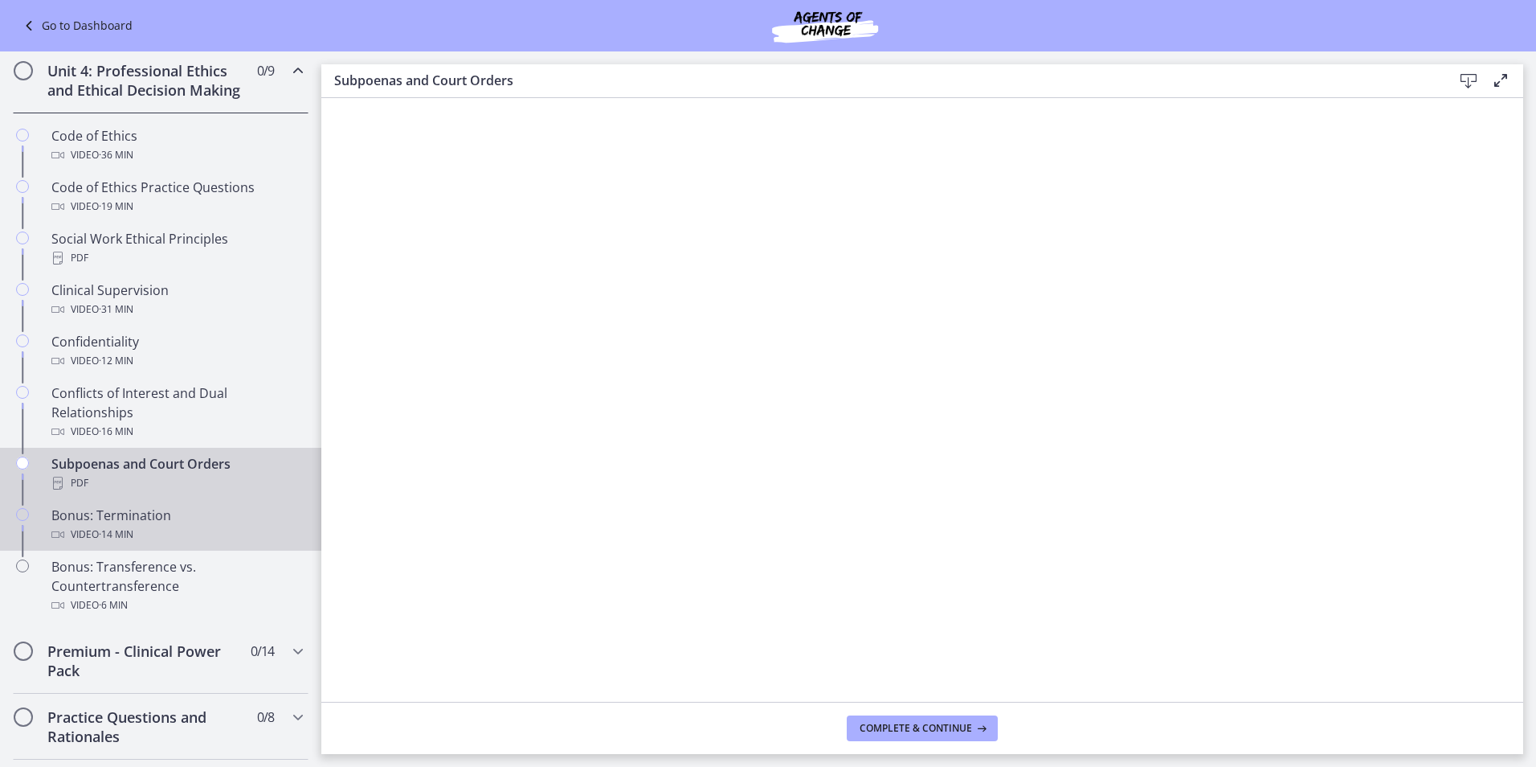
click at [143, 538] on div "Bonus: Termination Video · 14 min" at bounding box center [176, 524] width 251 height 39
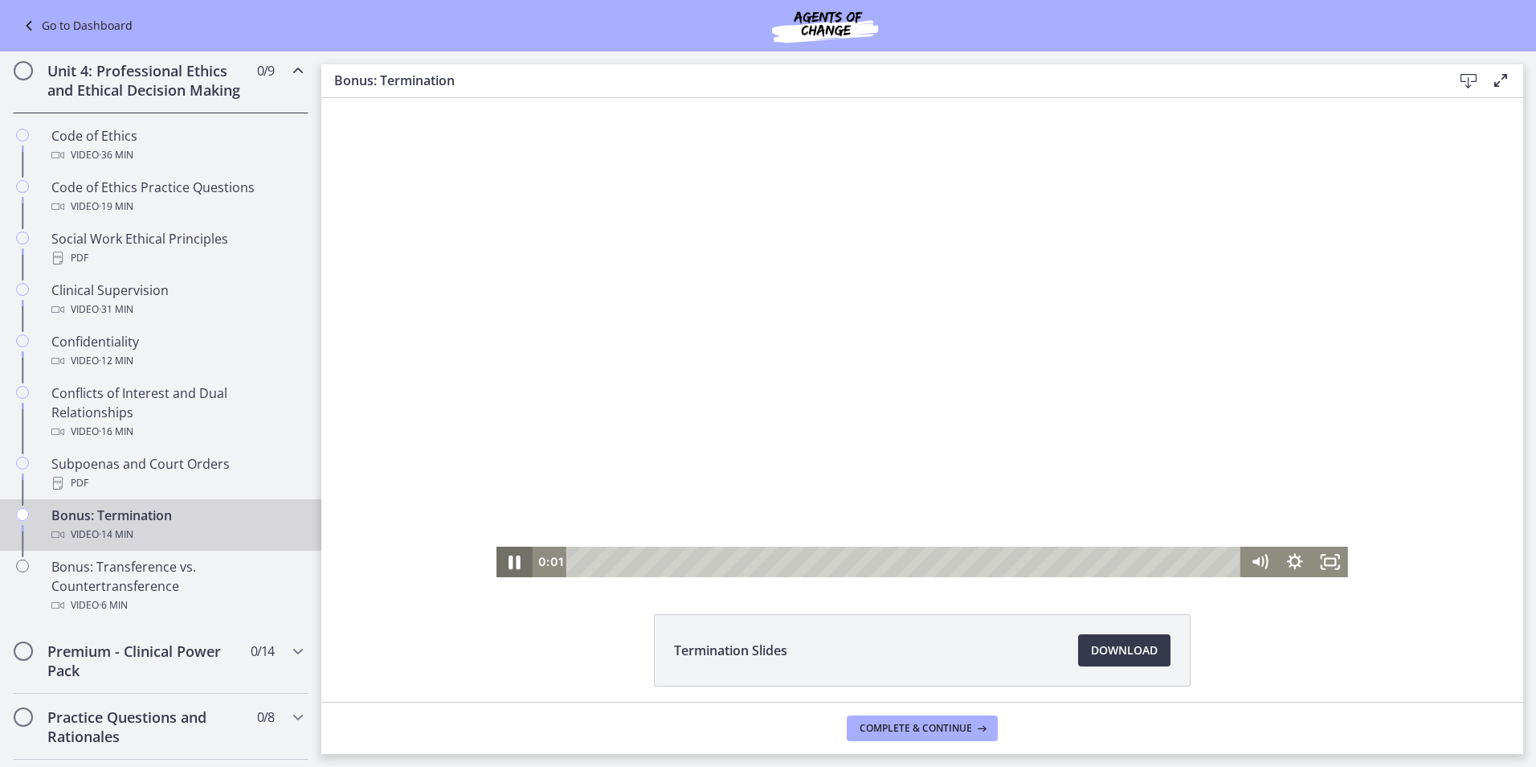
click at [513, 567] on icon "Pause" at bounding box center [515, 562] width 12 height 14
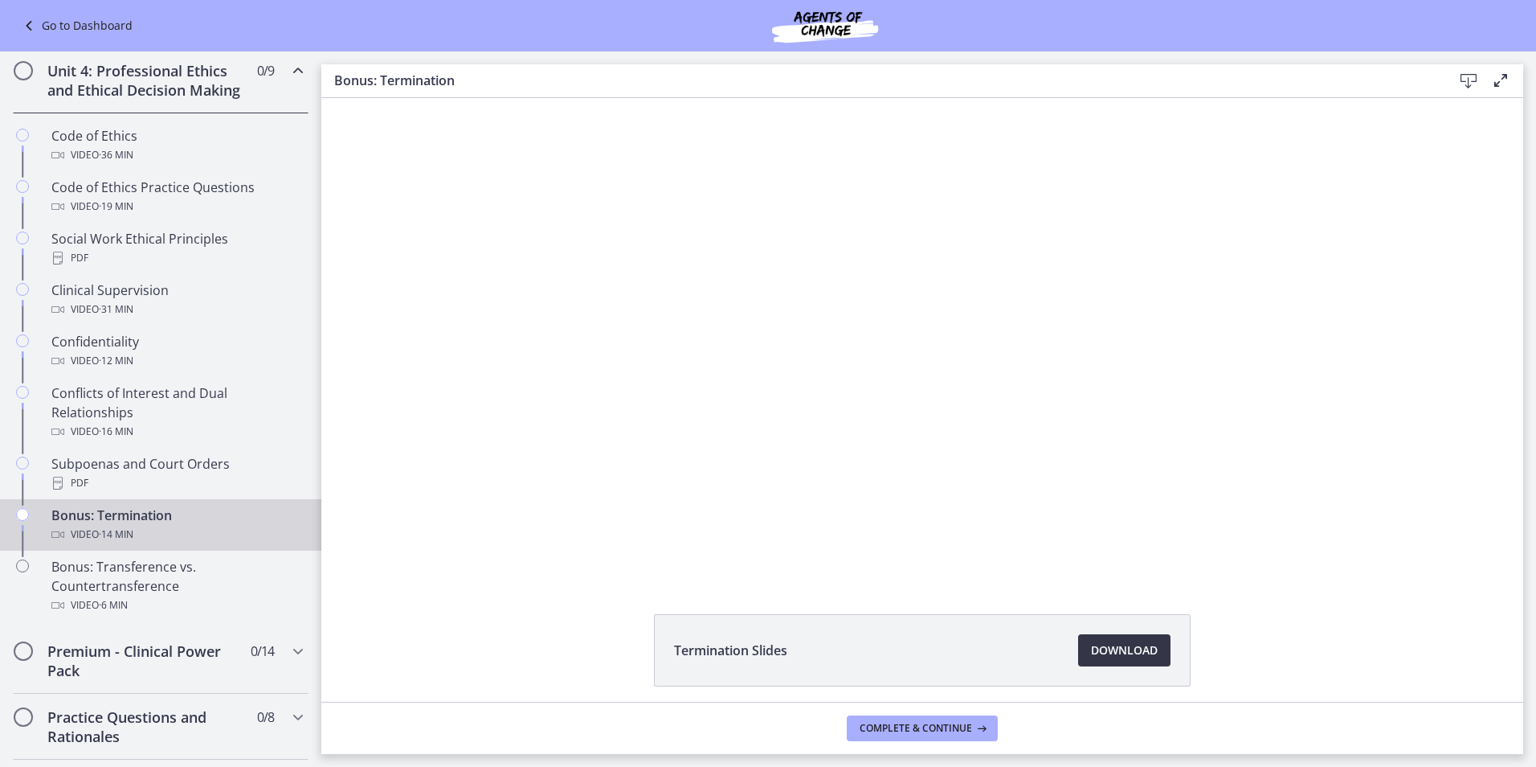
click at [1110, 648] on span "Download Opens in a new window" at bounding box center [1124, 649] width 67 height 19
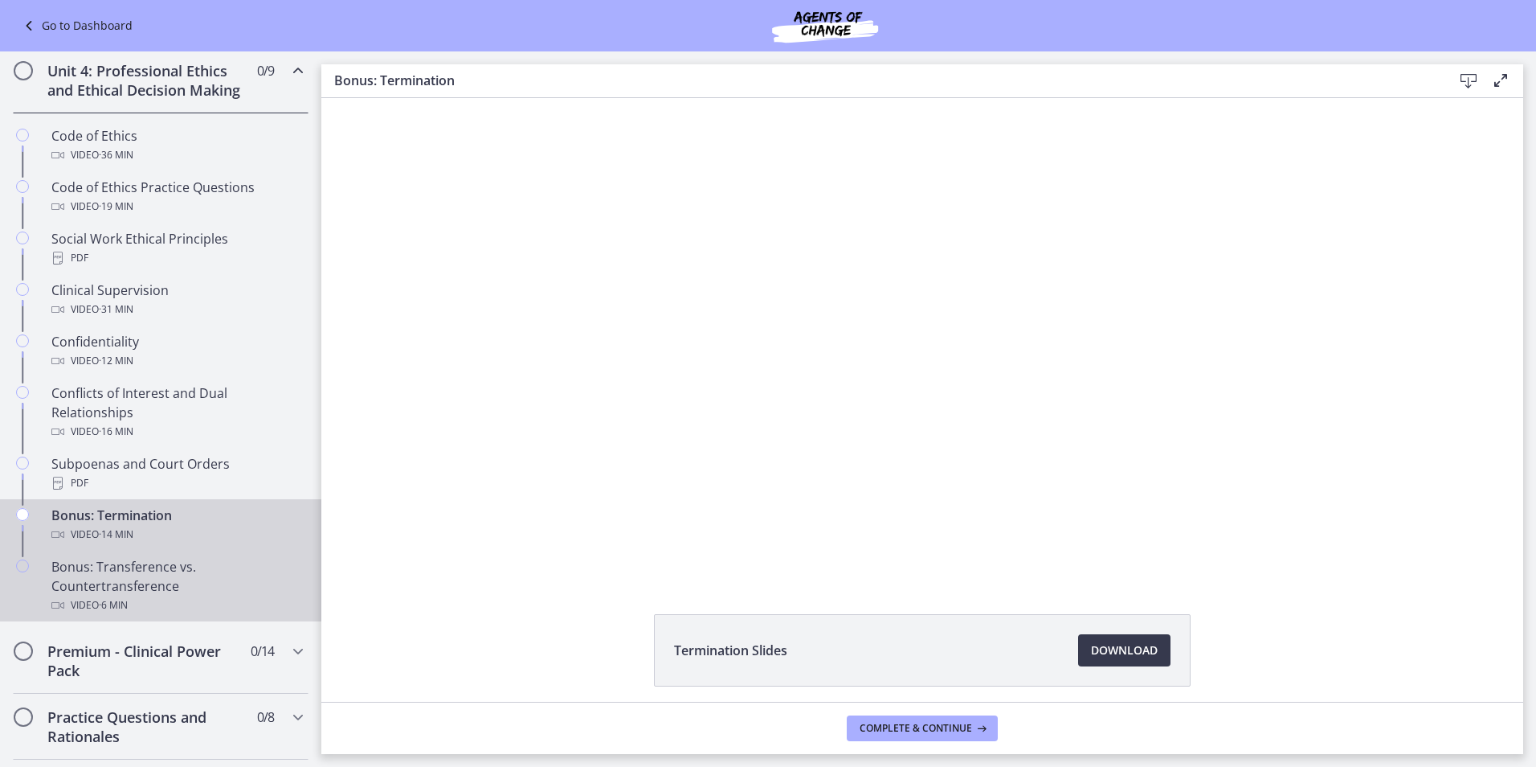
click at [162, 615] on div "Video · 6 min" at bounding box center [176, 604] width 251 height 19
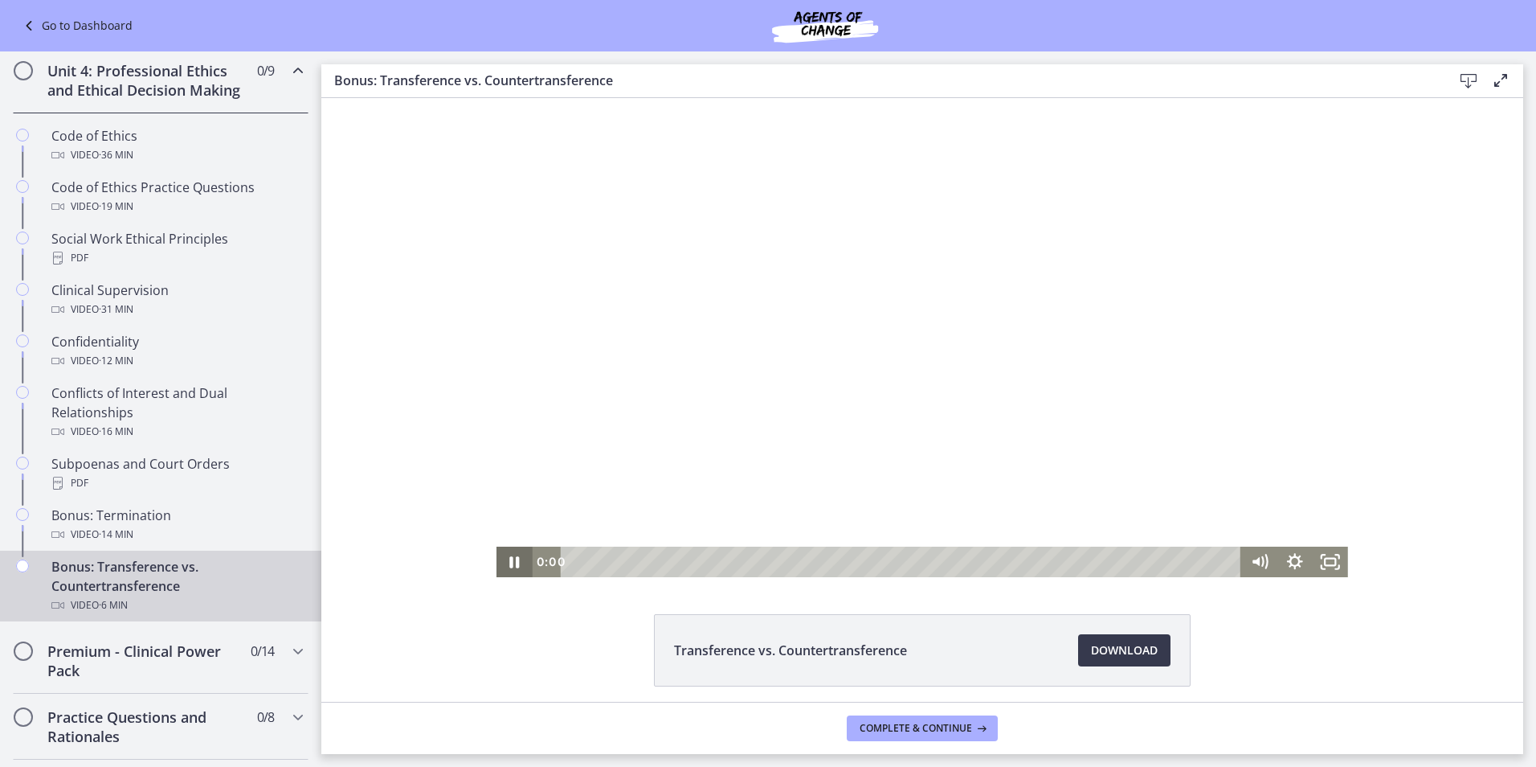
click at [503, 558] on icon "Pause" at bounding box center [514, 561] width 35 height 31
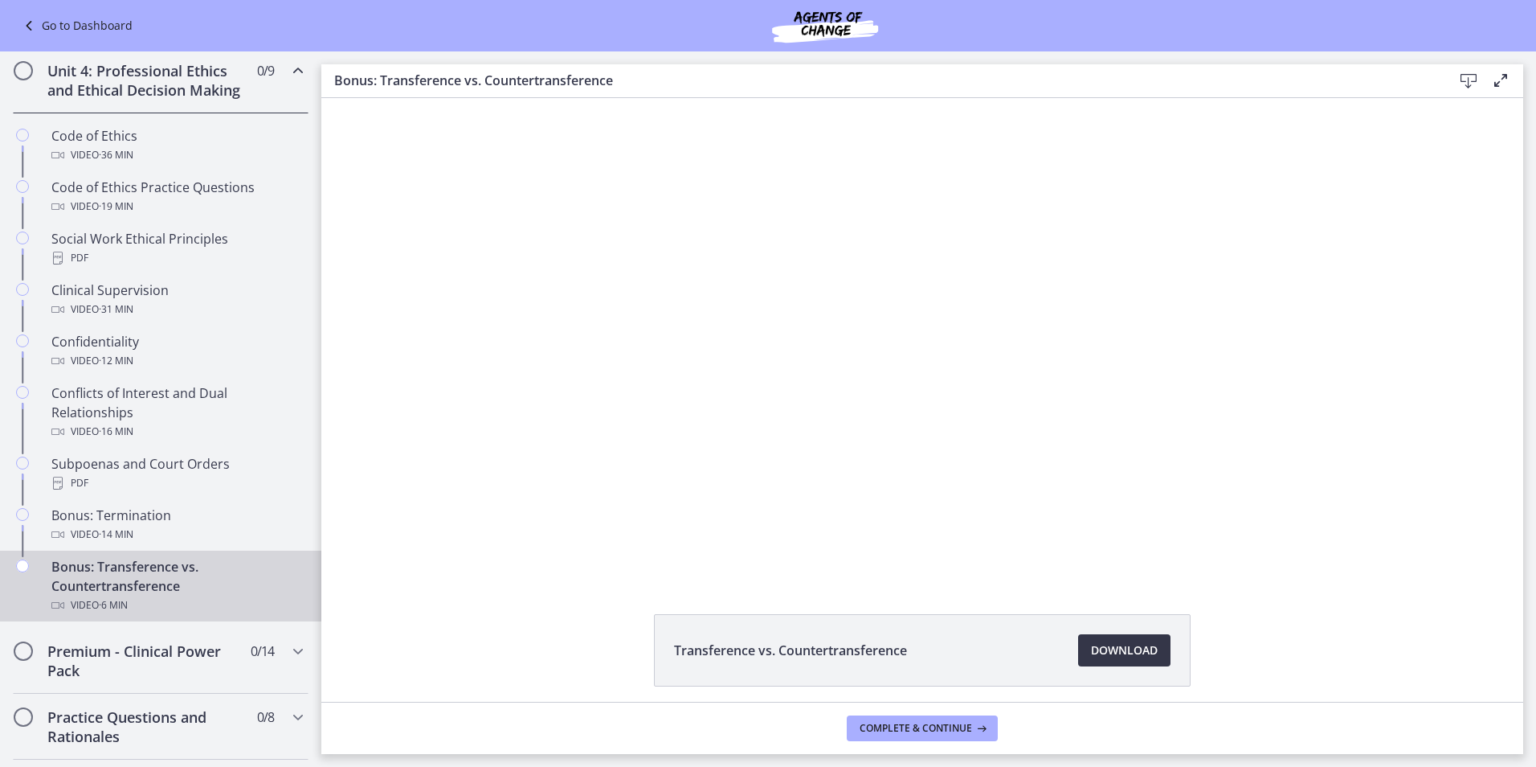
click at [1148, 638] on link "Download Opens in a new window" at bounding box center [1124, 650] width 92 height 32
click at [295, 660] on icon "Chapters" at bounding box center [297, 650] width 19 height 19
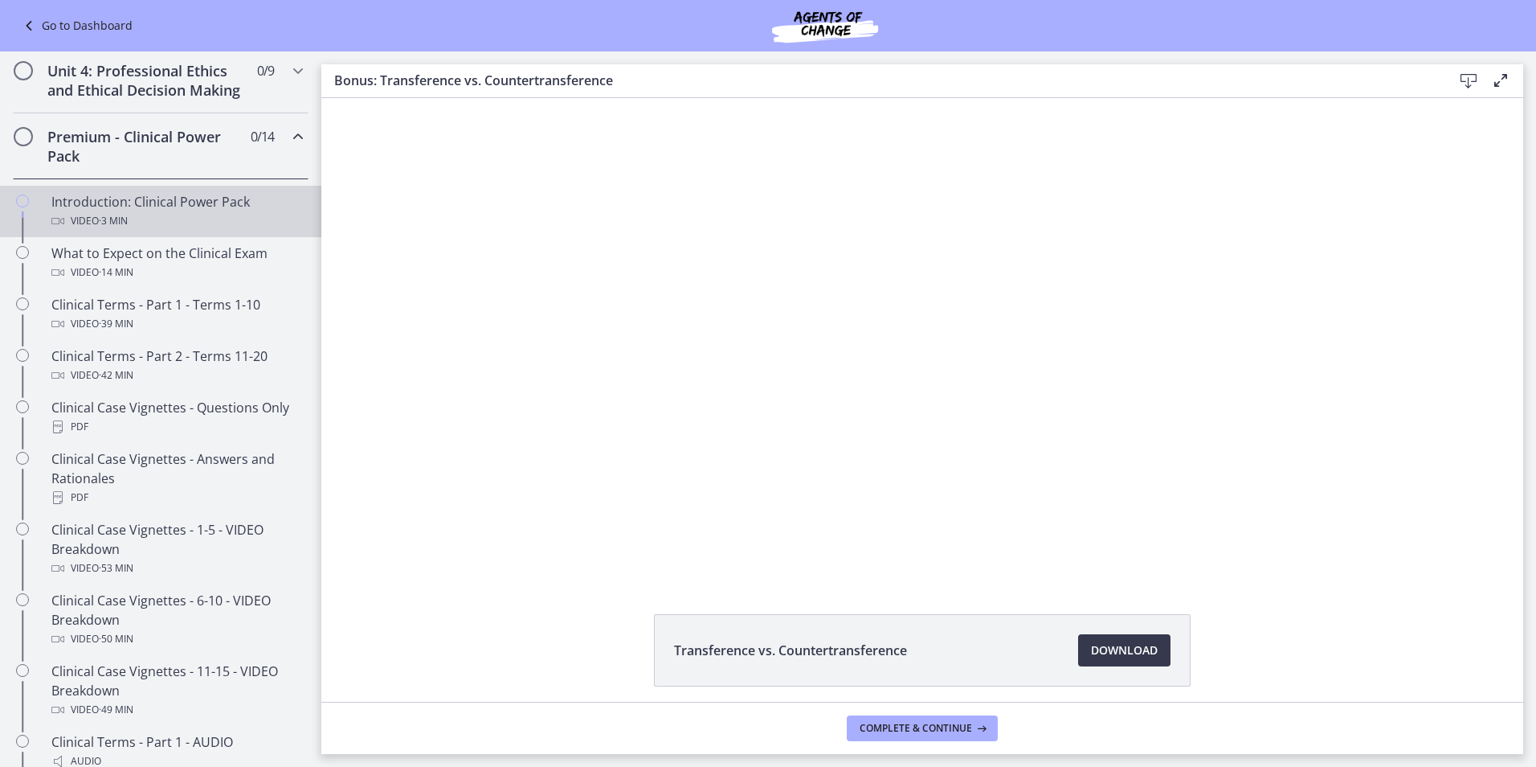
click at [149, 231] on div "Video · 3 min" at bounding box center [176, 220] width 251 height 19
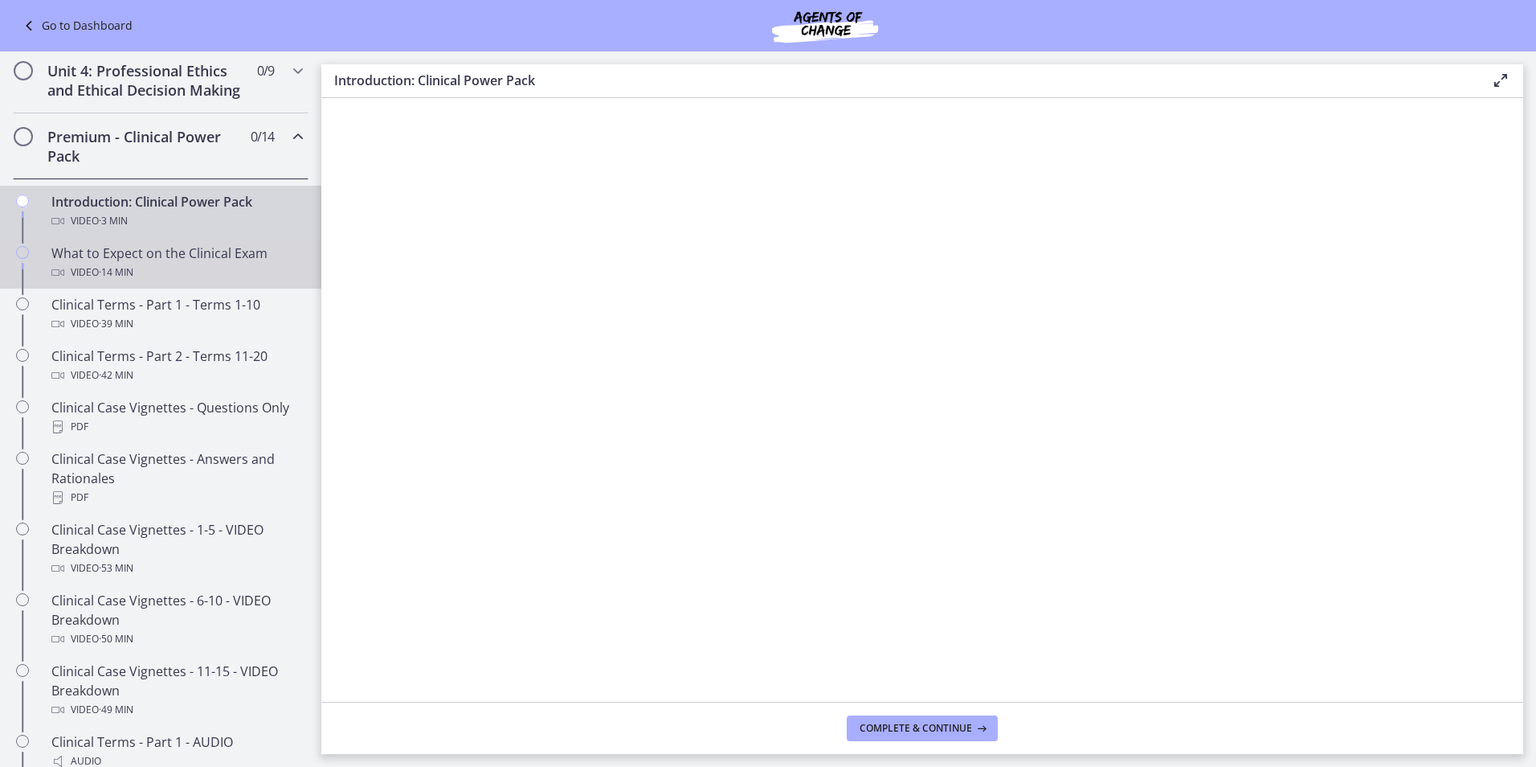
click at [171, 282] on div "Video · 14 min" at bounding box center [176, 272] width 251 height 19
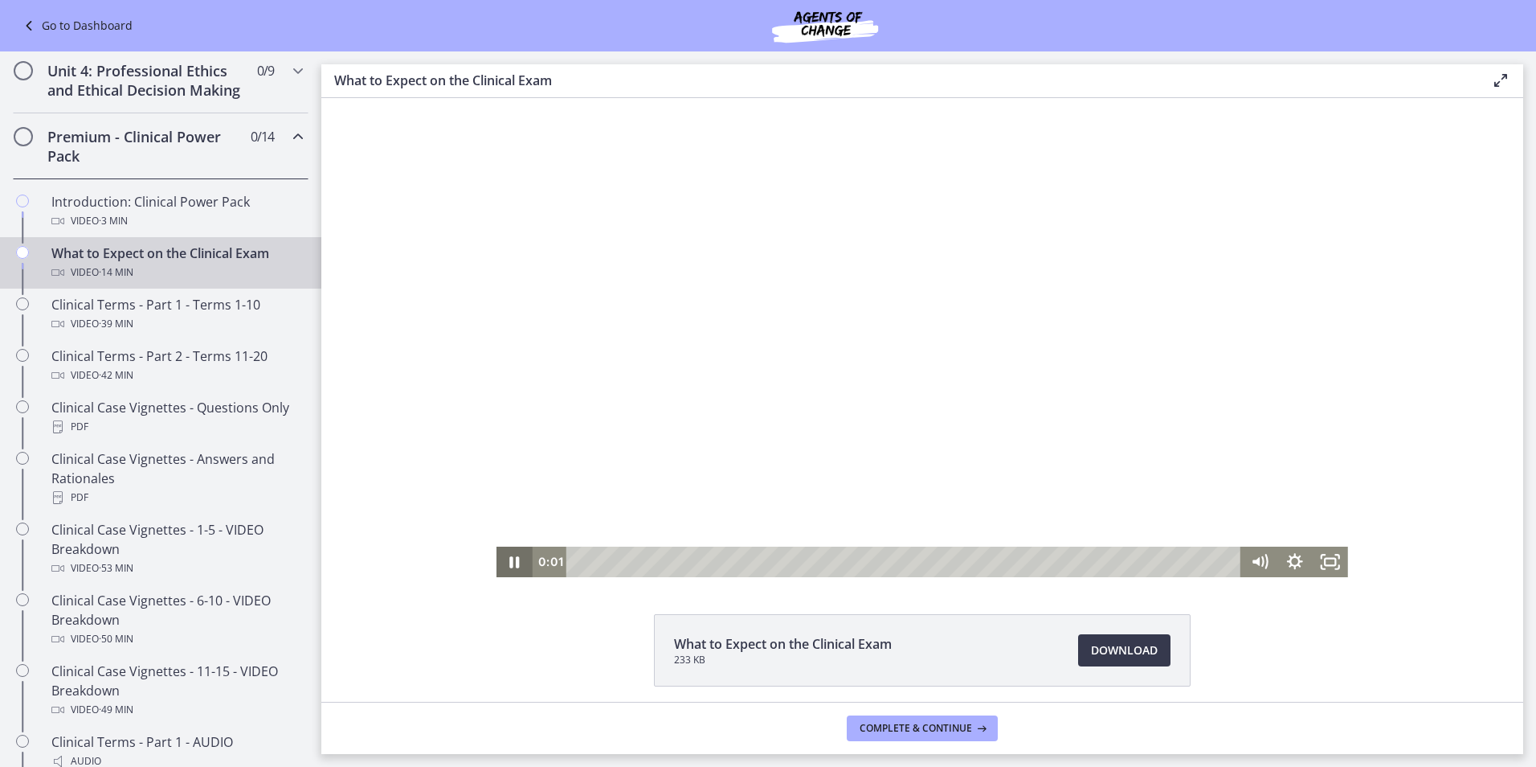
click at [510, 566] on icon "Pause" at bounding box center [514, 561] width 35 height 31
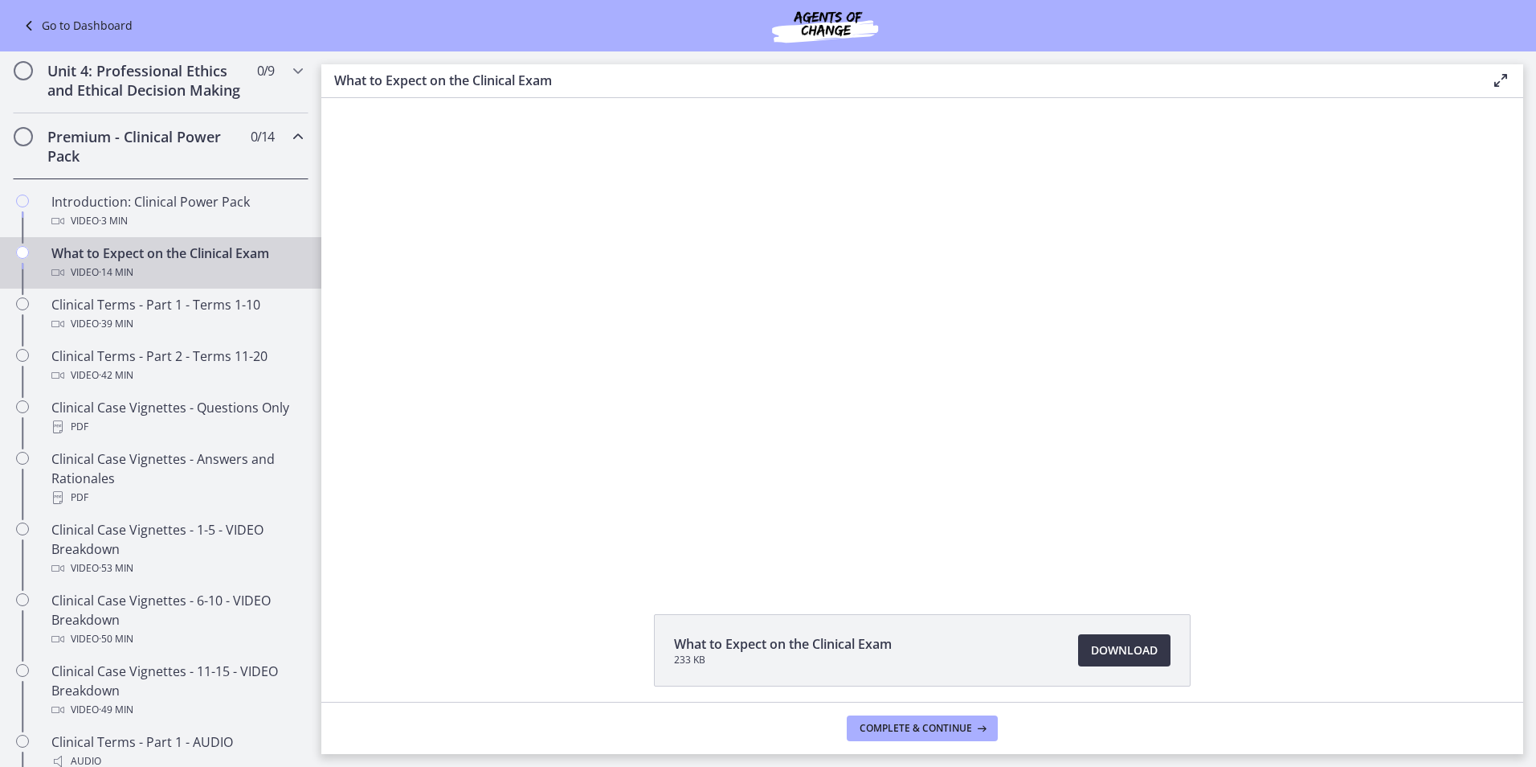
click at [1107, 641] on span "Download Opens in a new window" at bounding box center [1124, 649] width 67 height 19
click at [169, 333] on div "Video · 39 min" at bounding box center [176, 323] width 251 height 19
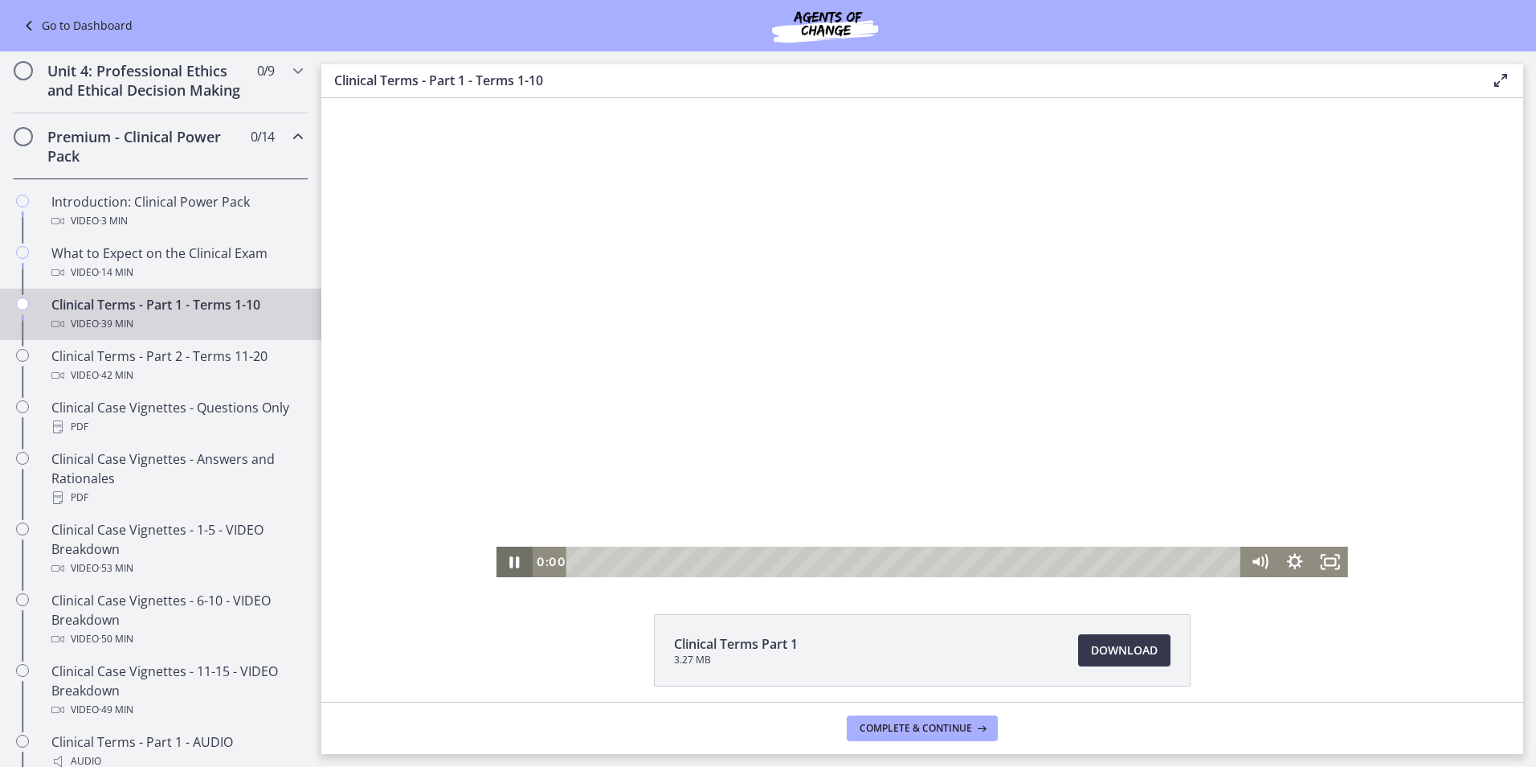
click at [507, 570] on icon "Pause" at bounding box center [514, 561] width 35 height 31
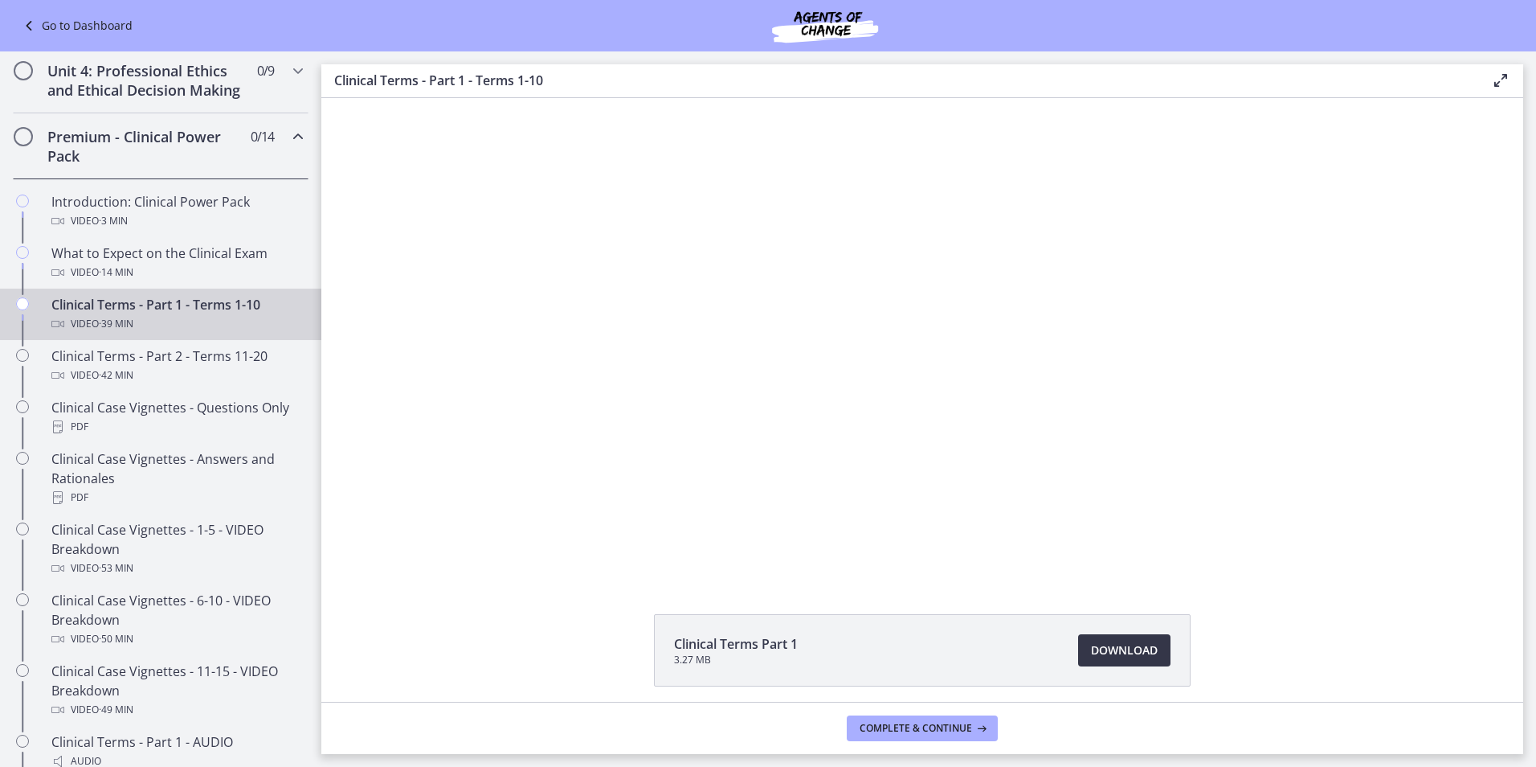
click at [1125, 642] on span "Download Opens in a new window" at bounding box center [1124, 649] width 67 height 19
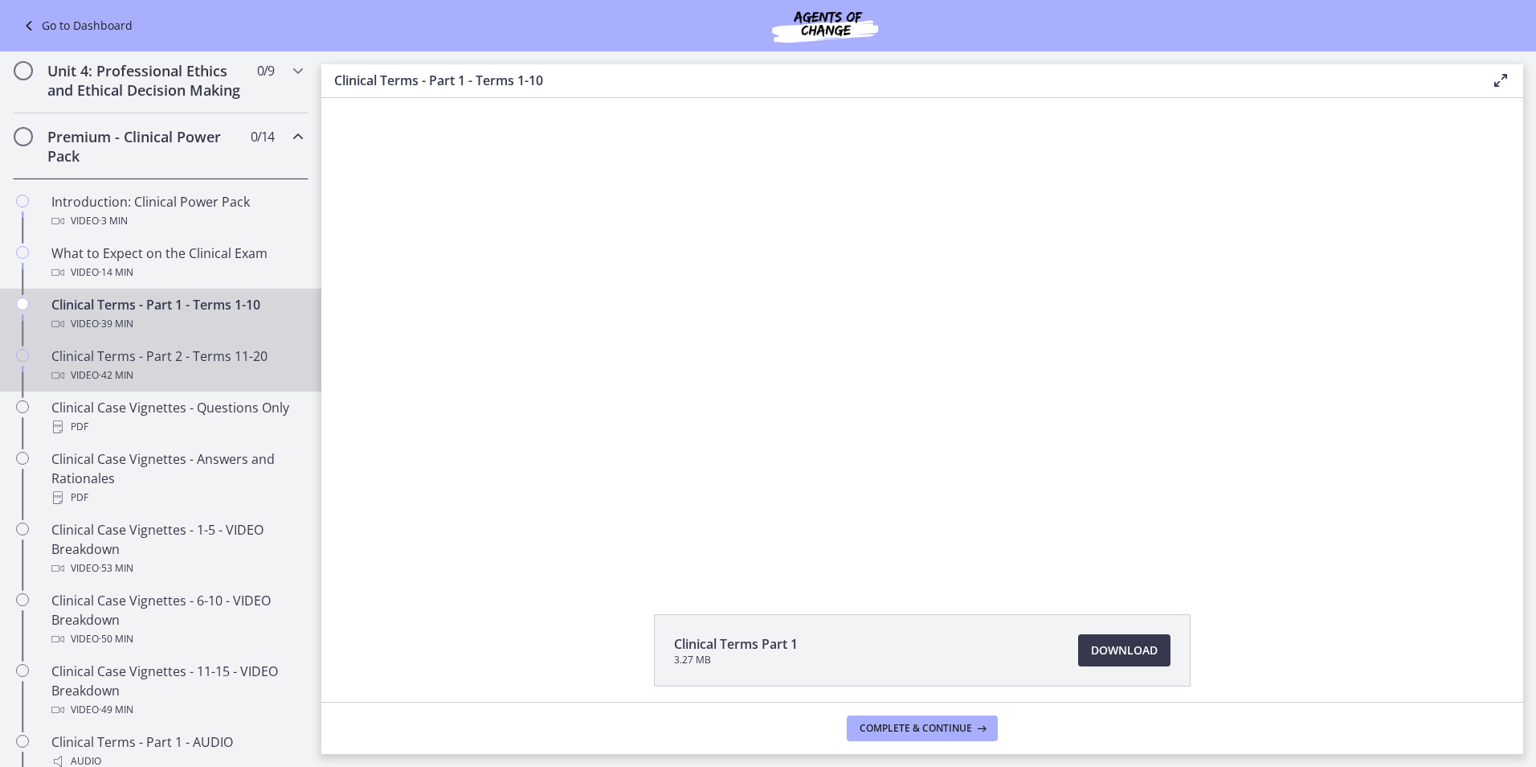
click at [107, 385] on span "· 42 min" at bounding box center [116, 375] width 35 height 19
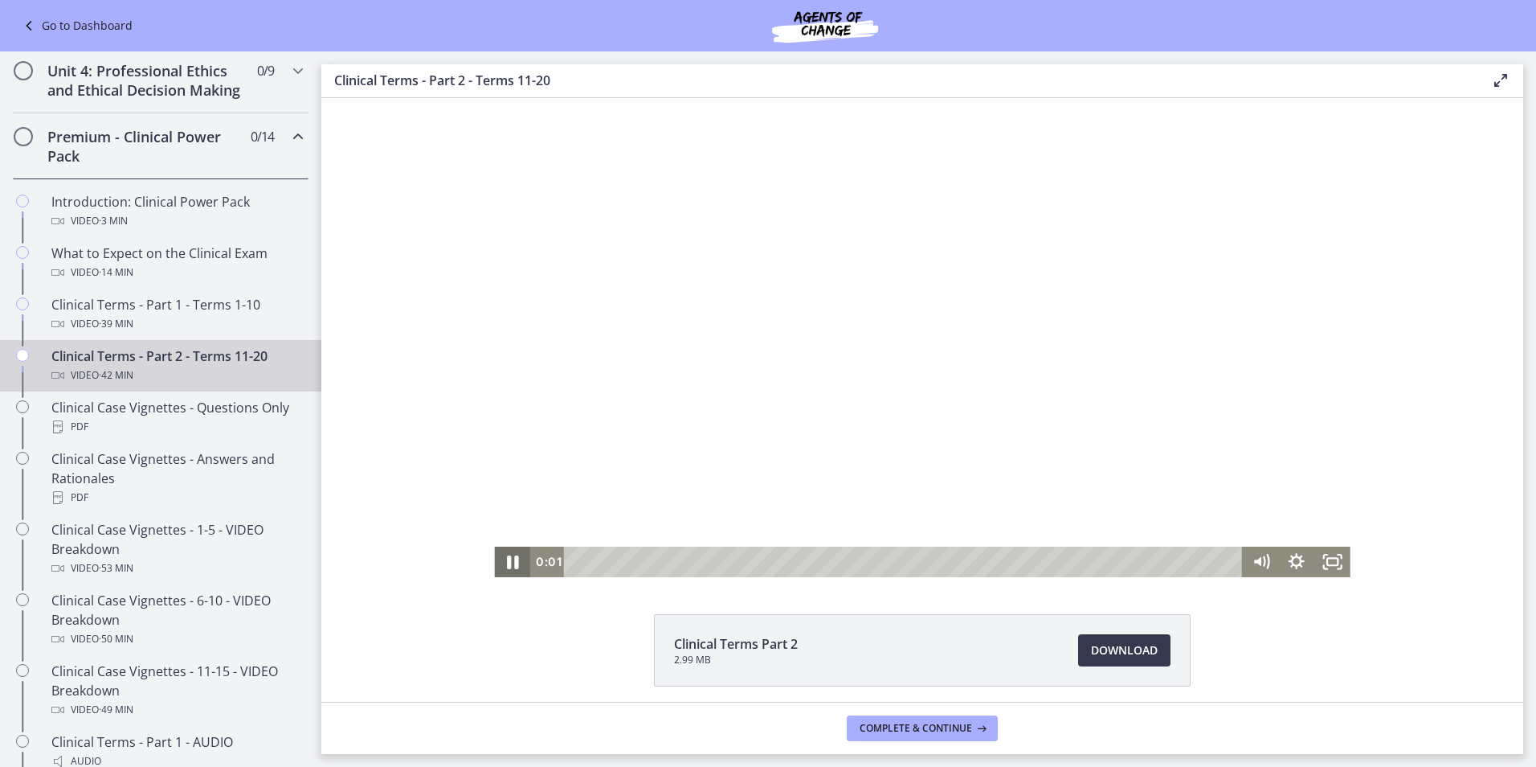
click at [509, 559] on icon "Pause" at bounding box center [513, 562] width 12 height 14
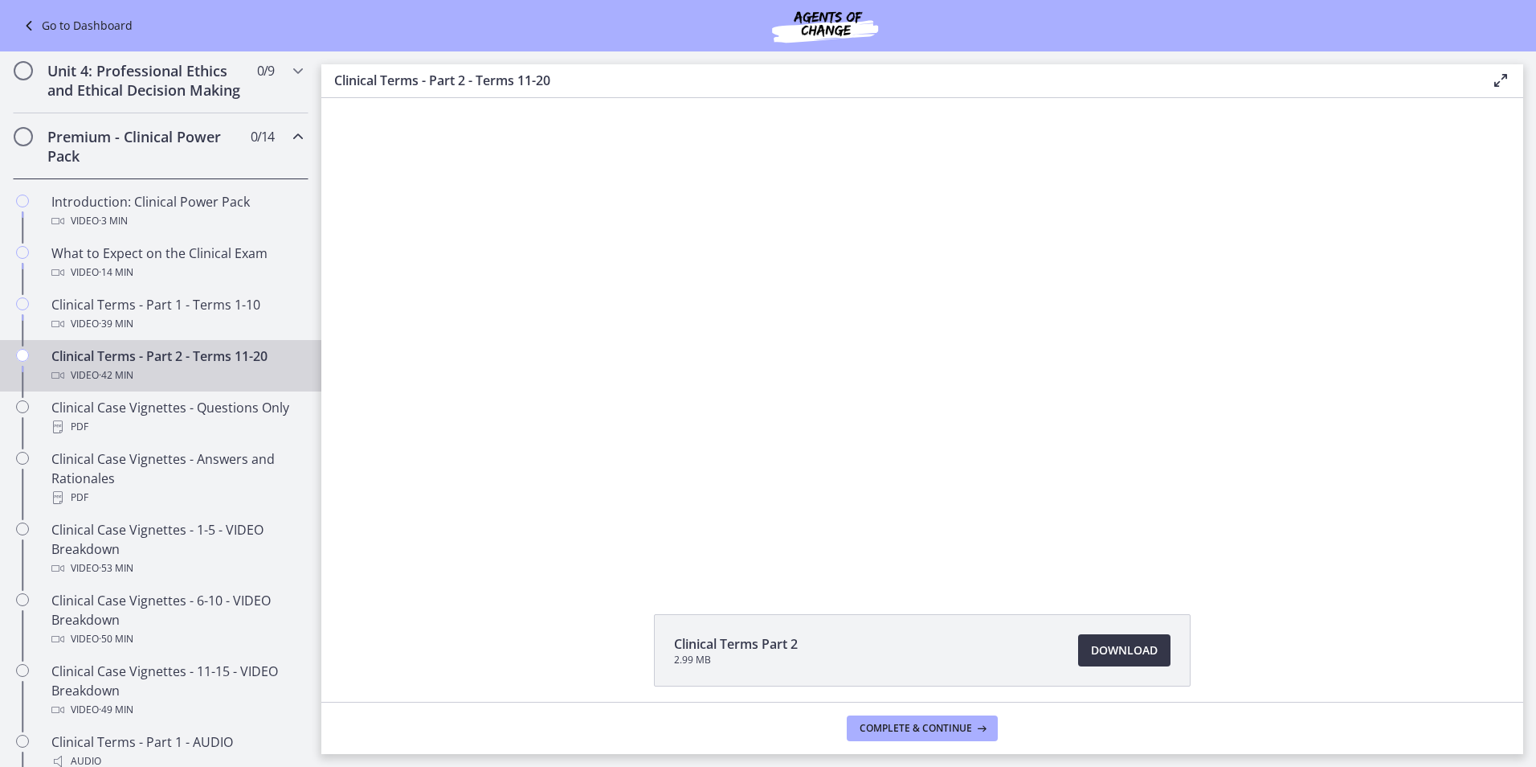
click at [1114, 644] on span "Download Opens in a new window" at bounding box center [1124, 649] width 67 height 19
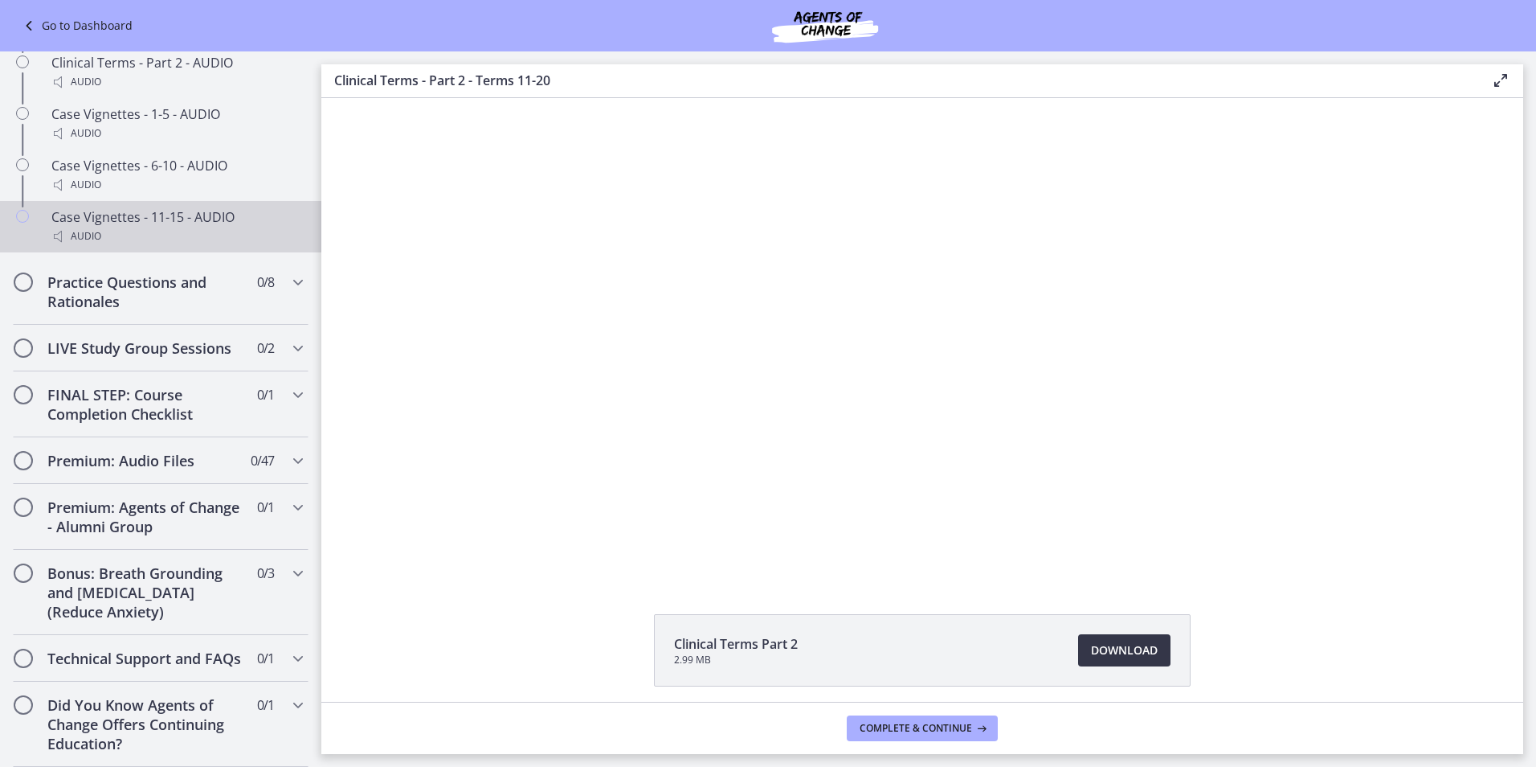
scroll to position [1412, 0]
